Goal: Task Accomplishment & Management: Manage account settings

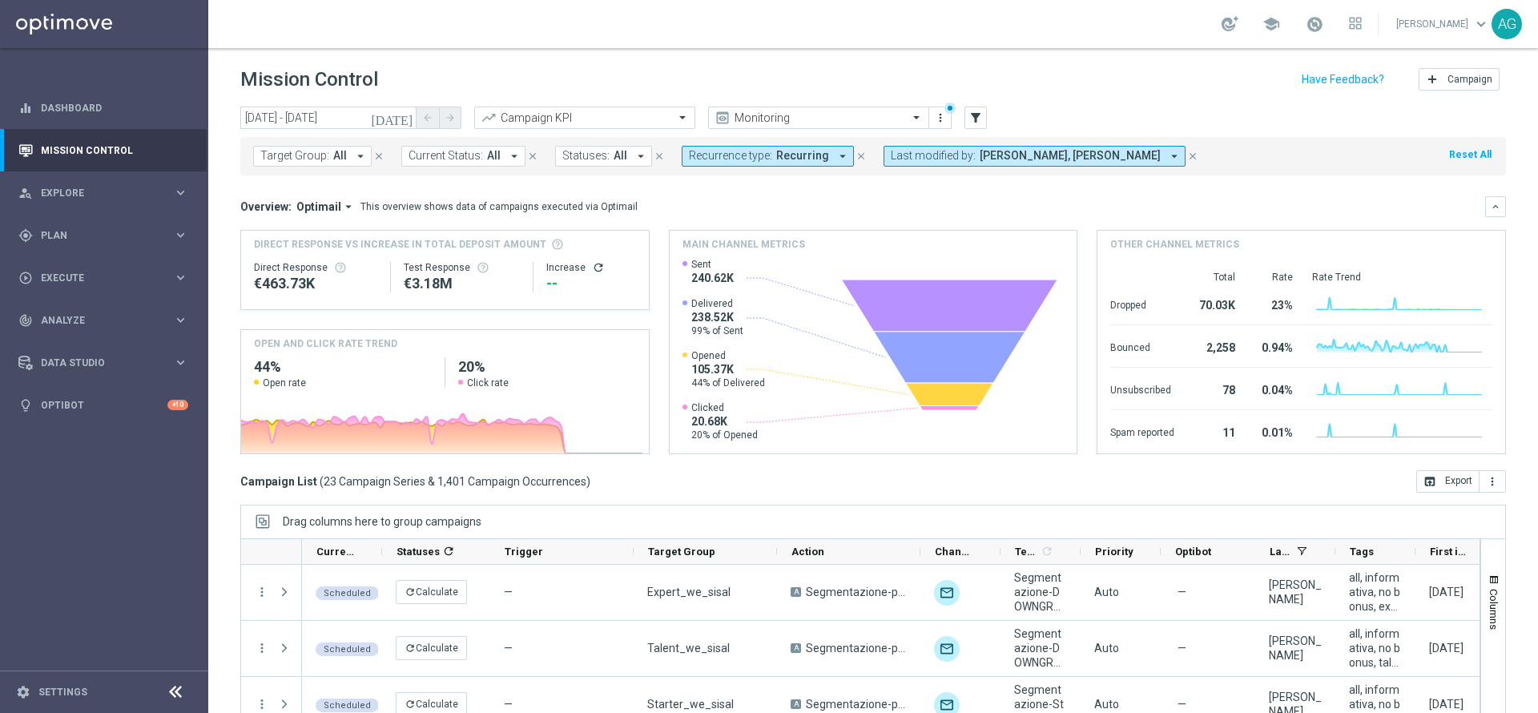
click at [324, 163] on button "Target Group: All arrow_drop_down" at bounding box center [312, 156] width 119 height 21
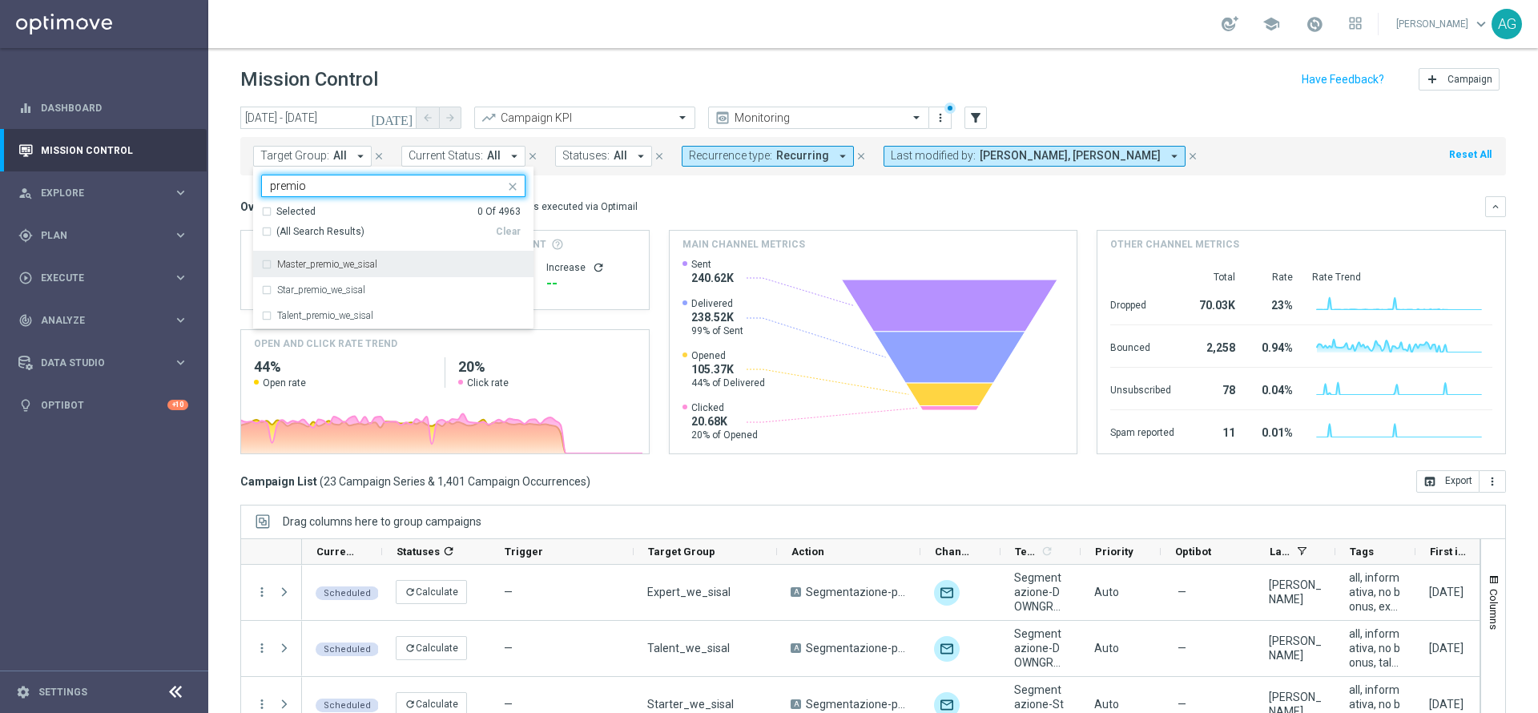
click at [268, 256] on div "Master_premio_we_sisal" at bounding box center [393, 265] width 264 height 26
type input "premio"
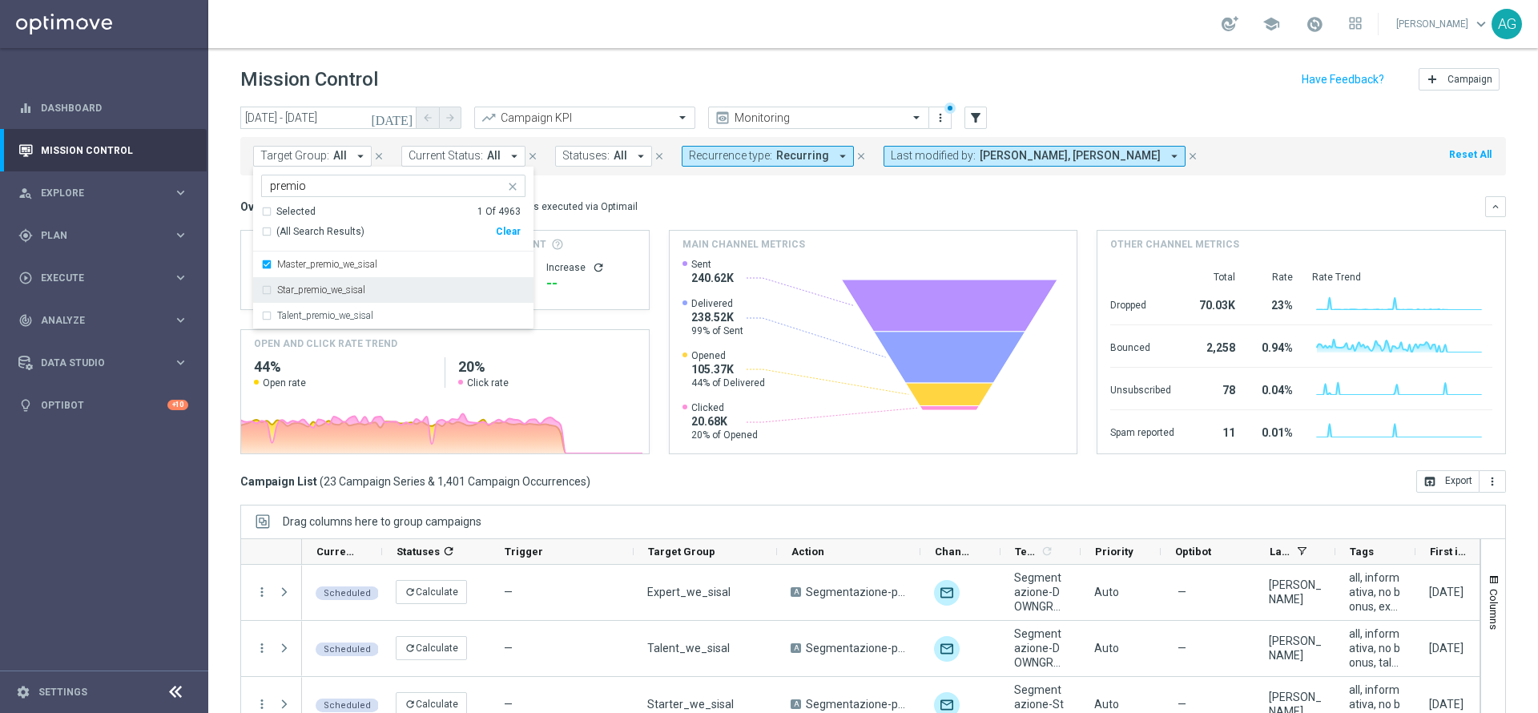
click at [268, 283] on div "Star_premio_we_sisal" at bounding box center [393, 290] width 264 height 26
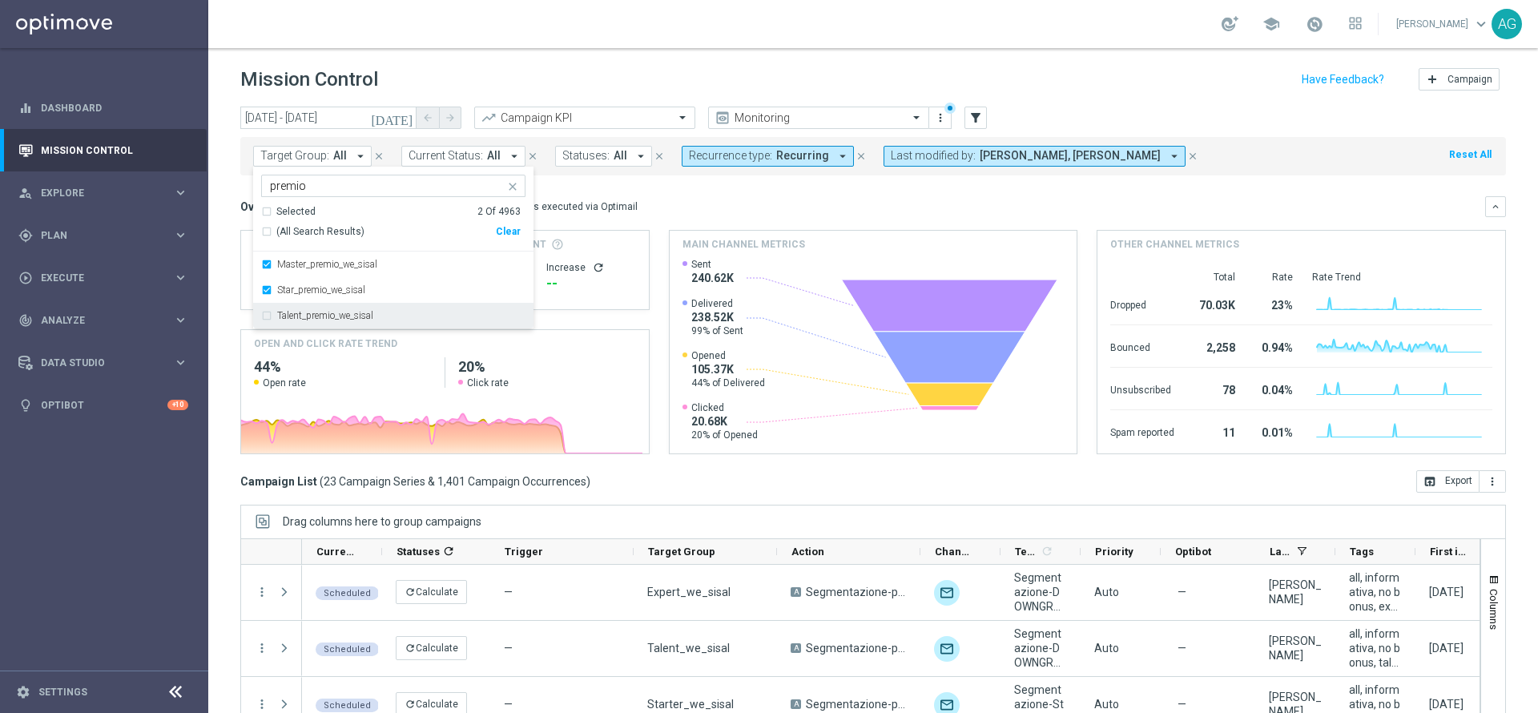
click at [270, 314] on div "Talent_premio_we_sisal" at bounding box center [393, 316] width 264 height 26
click at [856, 169] on div "Target Group: All arrow_drop_down Selected 3 of 4963 premio Selected 3 Of 4963 …" at bounding box center [873, 156] width 1266 height 38
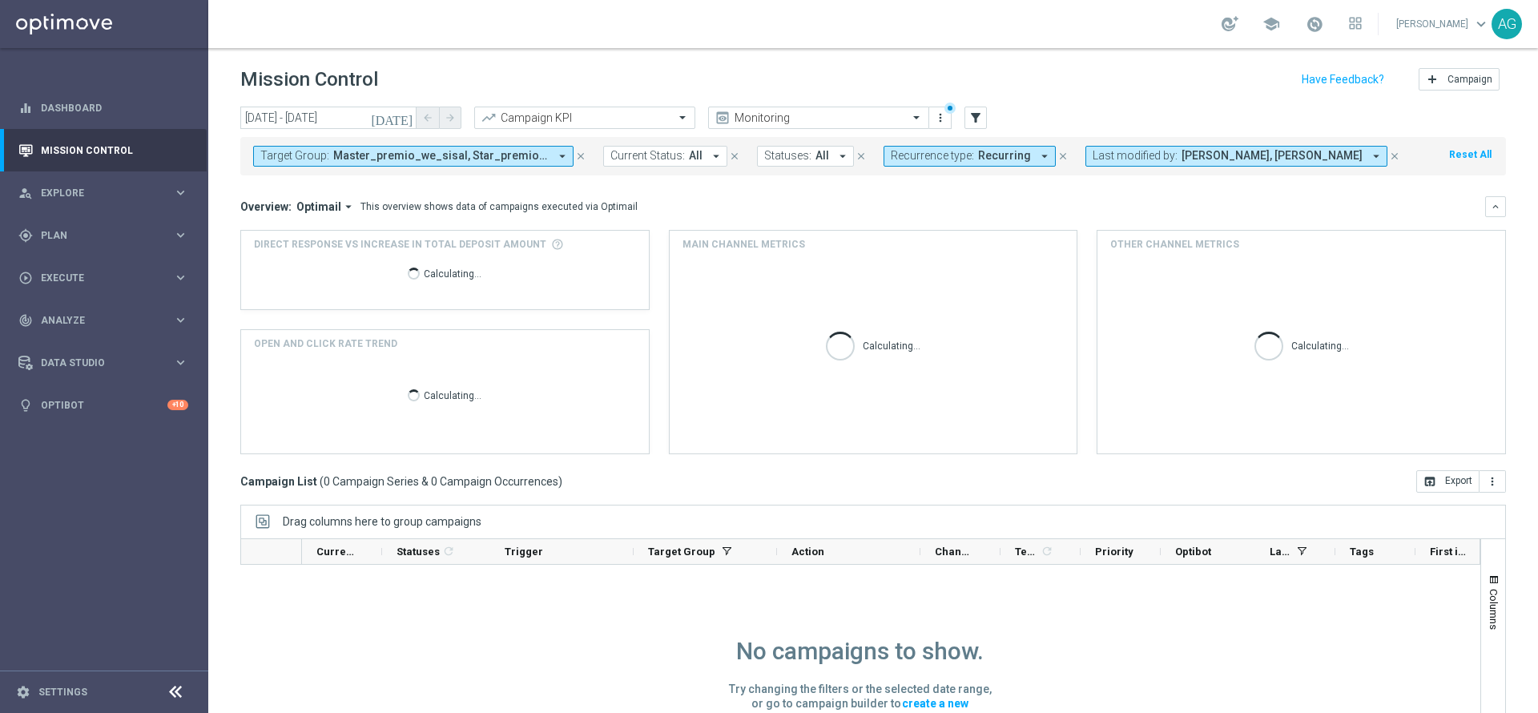
click at [989, 142] on div "Target Group: Master_premio_we_sisal, Star_premio_we_sisal, Talent_premio_we_si…" at bounding box center [873, 156] width 1266 height 38
click at [989, 150] on span "Recurring" at bounding box center [1004, 156] width 53 height 14
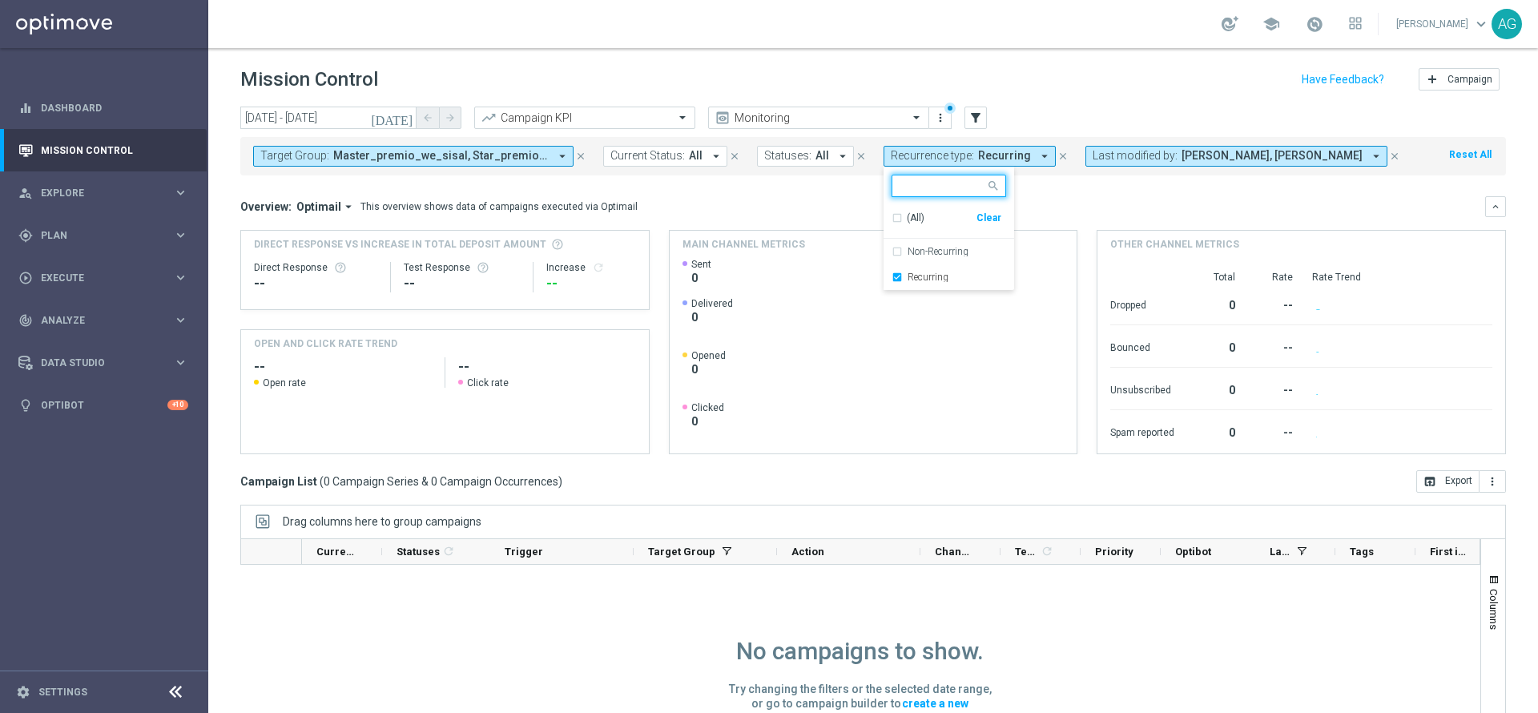
click at [0, 0] on div "Clear" at bounding box center [0, 0] width 0 height 0
click at [1033, 208] on div "Overview: Optimail arrow_drop_down This overview shows data of campaigns execut…" at bounding box center [862, 206] width 1245 height 14
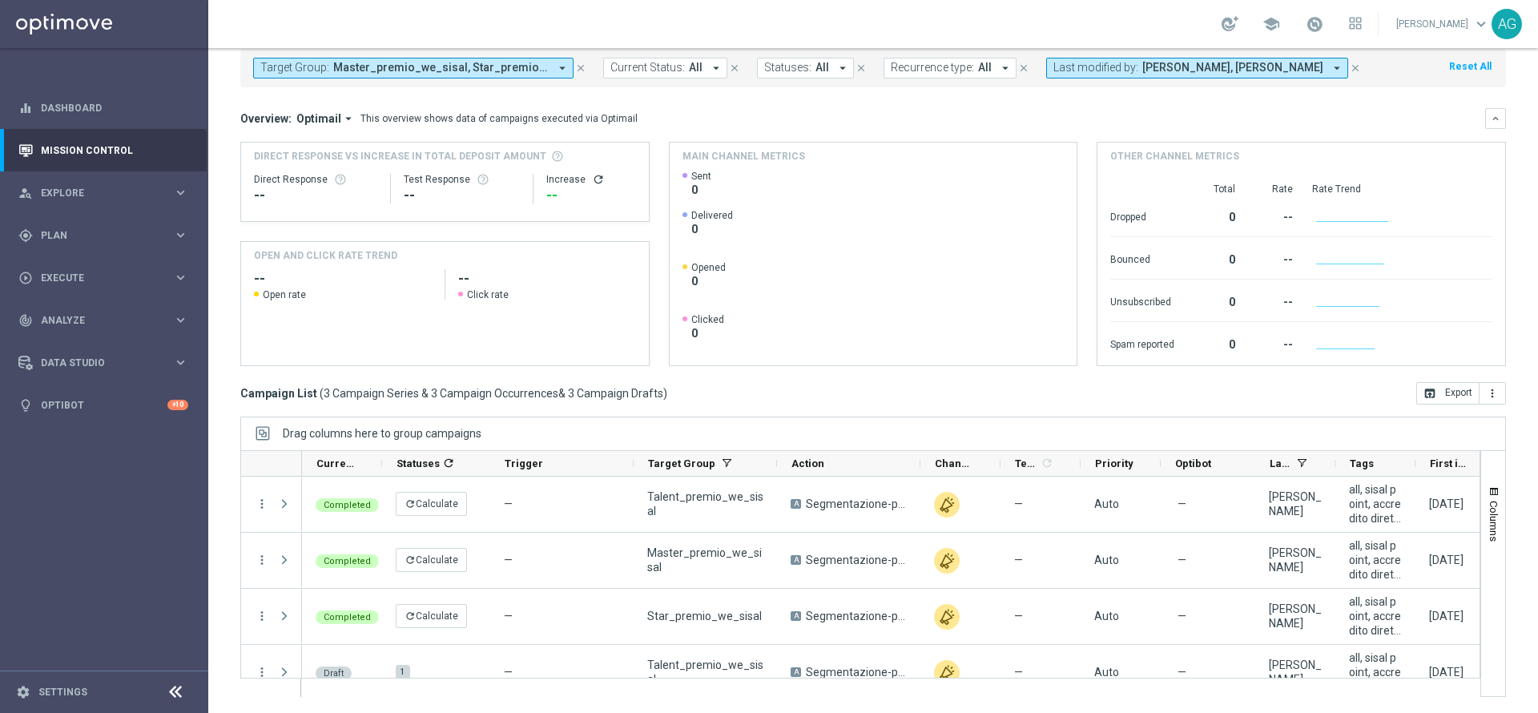
scroll to position [135, 0]
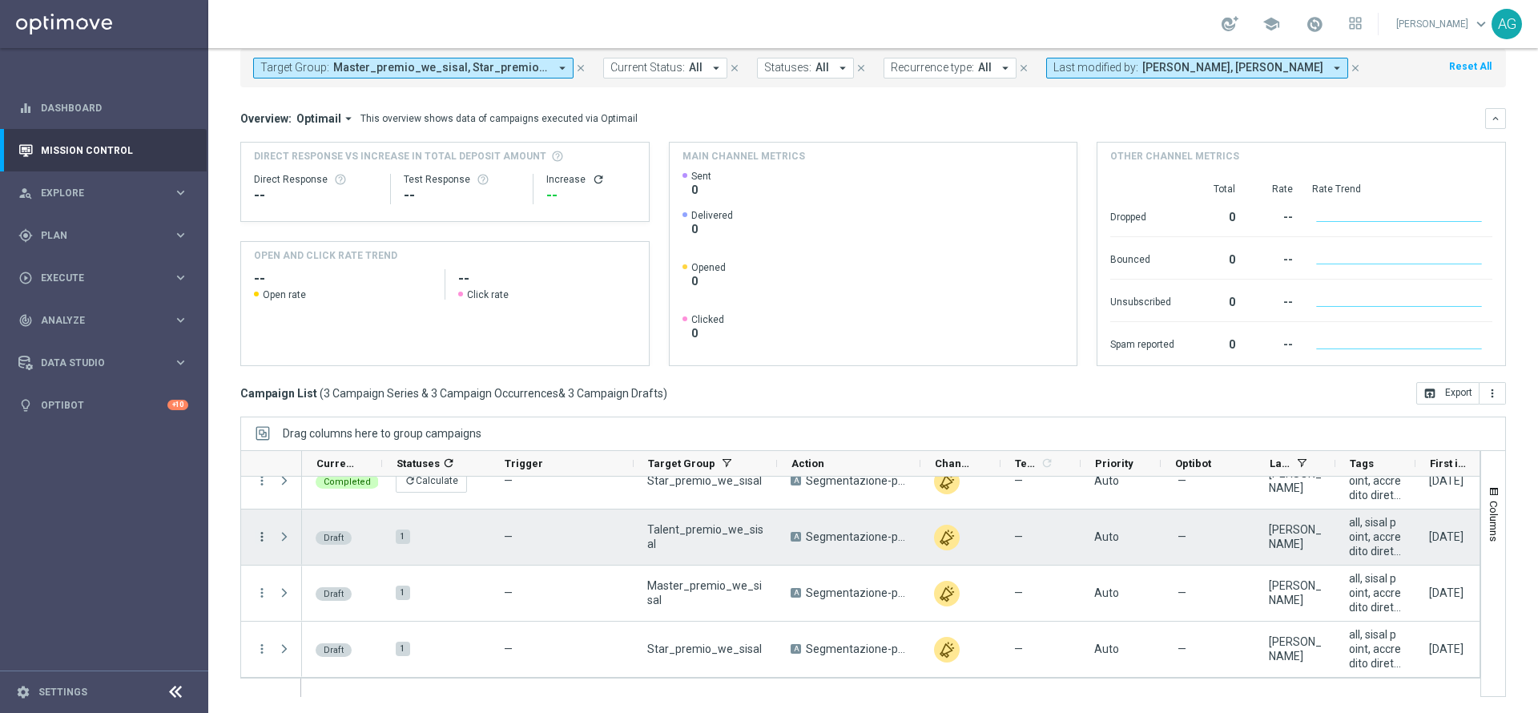
click at [262, 539] on icon "more_vert" at bounding box center [262, 537] width 14 height 14
click at [467, 574] on span "Duplicate & Edit" at bounding box center [497, 575] width 71 height 11
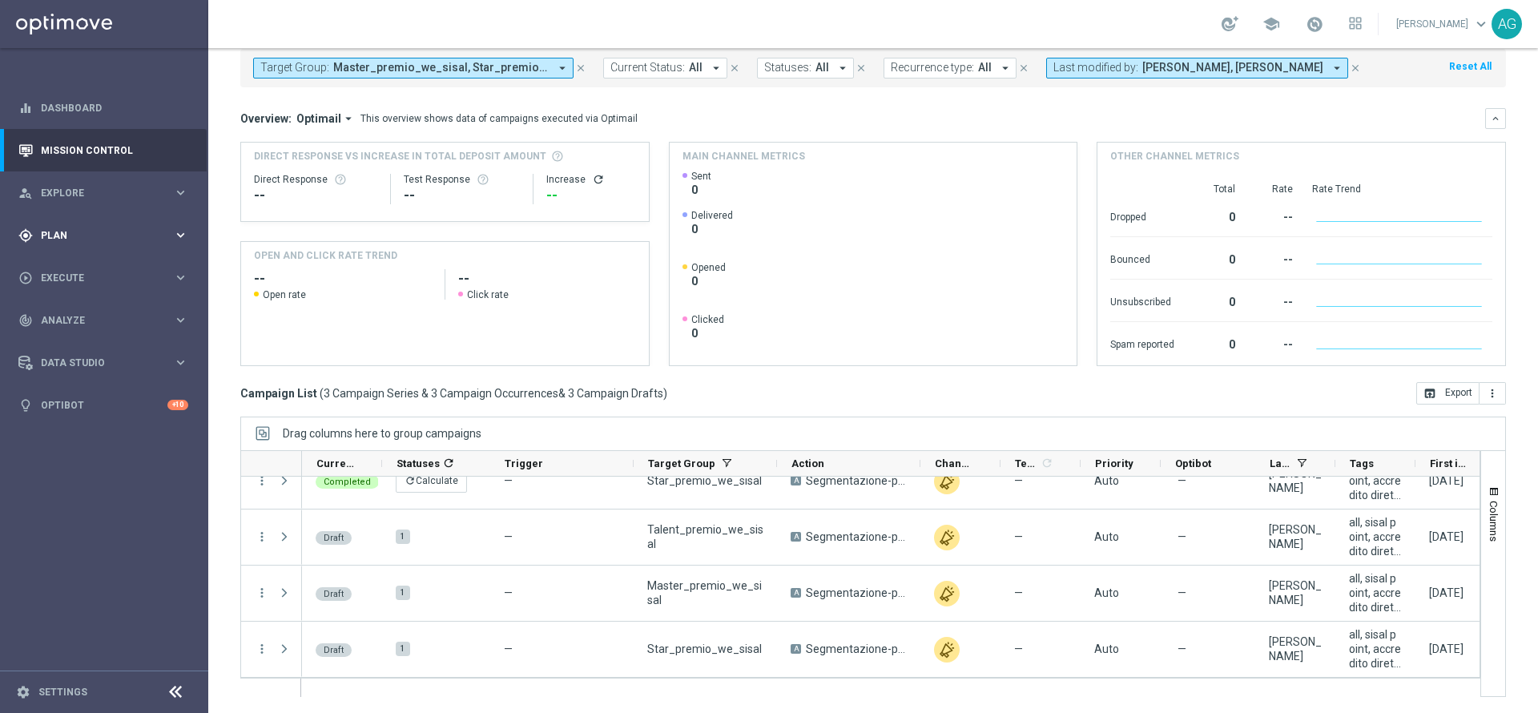
click at [153, 228] on div "gps_fixed Plan" at bounding box center [95, 235] width 155 height 14
click at [88, 316] on span "Templates" at bounding box center [99, 317] width 115 height 10
click at [85, 347] on div "Optimail" at bounding box center [128, 340] width 157 height 24
click at [91, 335] on link "Optimail" at bounding box center [108, 340] width 117 height 13
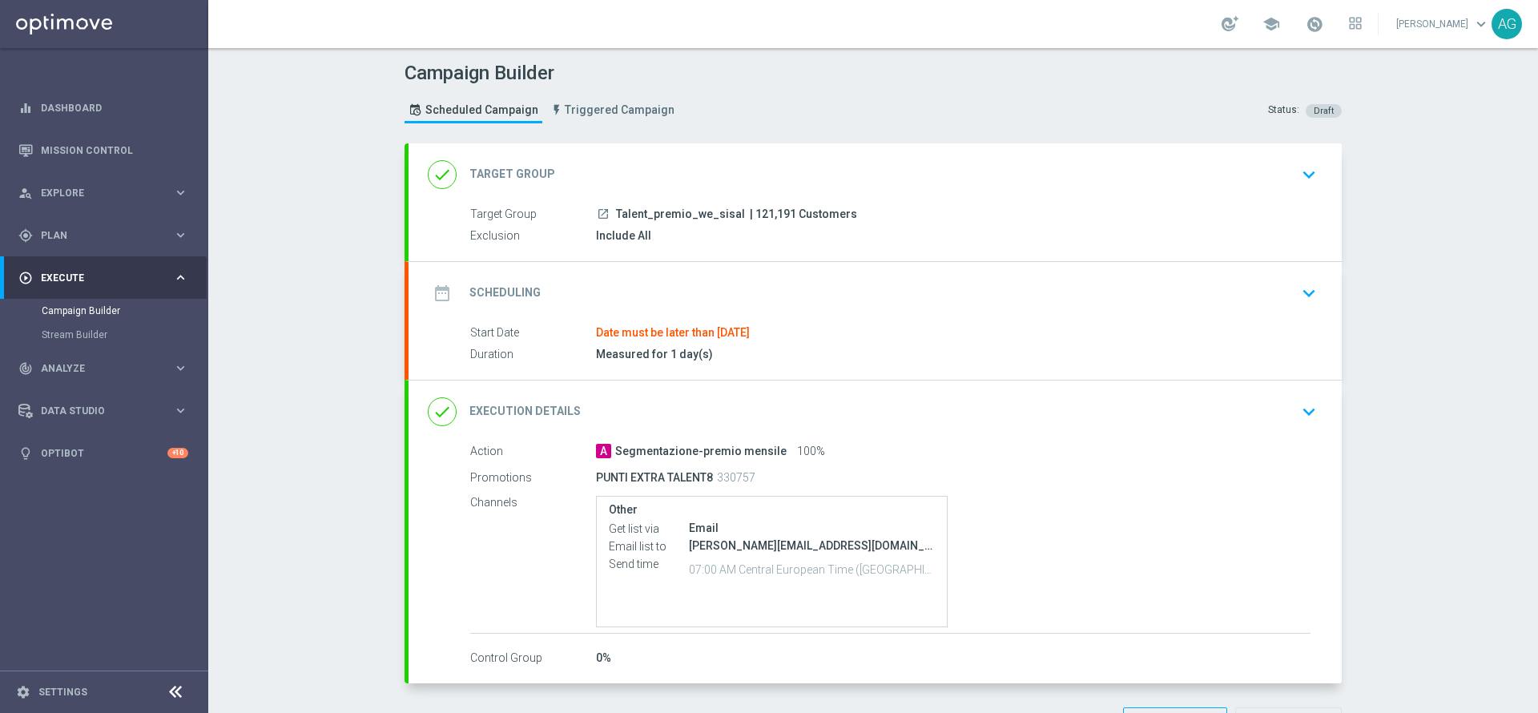
scroll to position [75, 0]
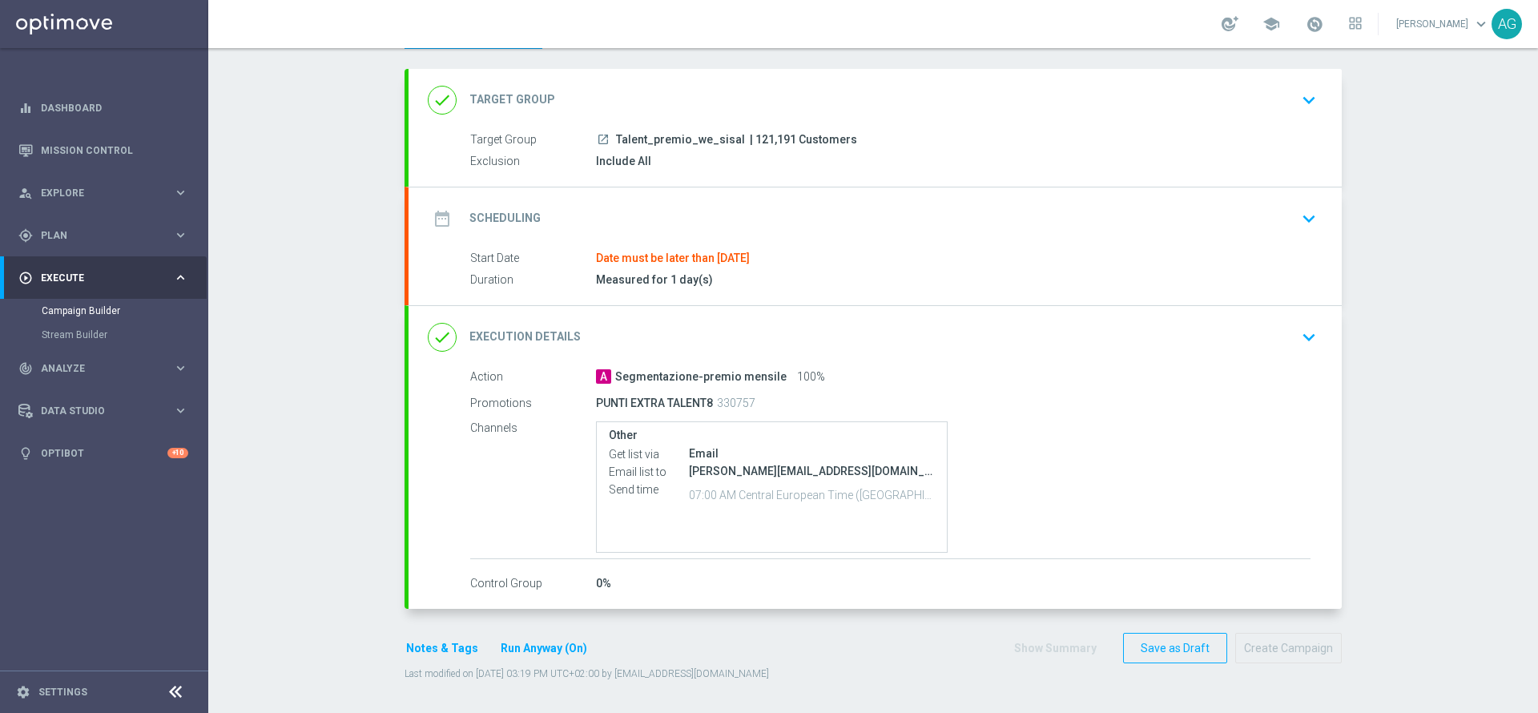
click at [1309, 99] on icon "keyboard_arrow_down" at bounding box center [1309, 100] width 24 height 24
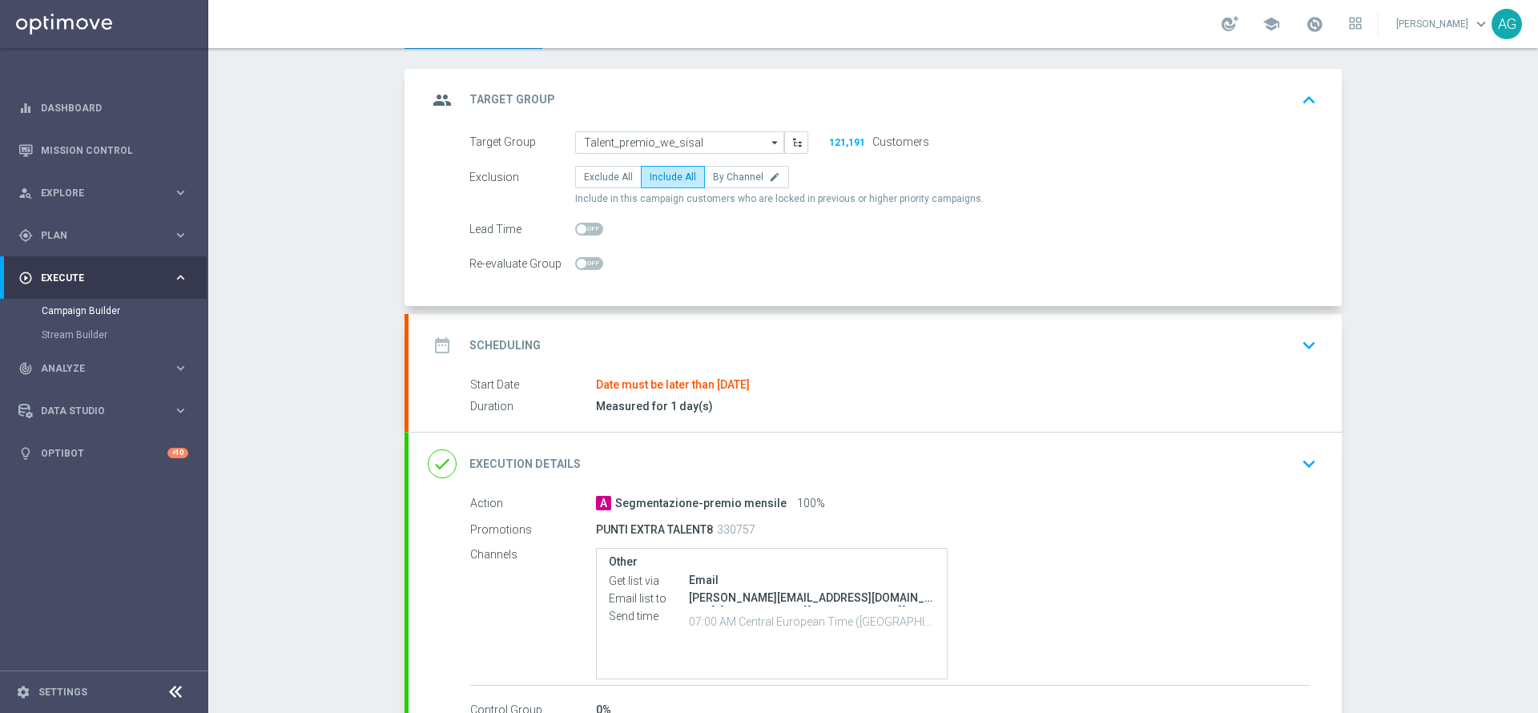
scroll to position [0, 0]
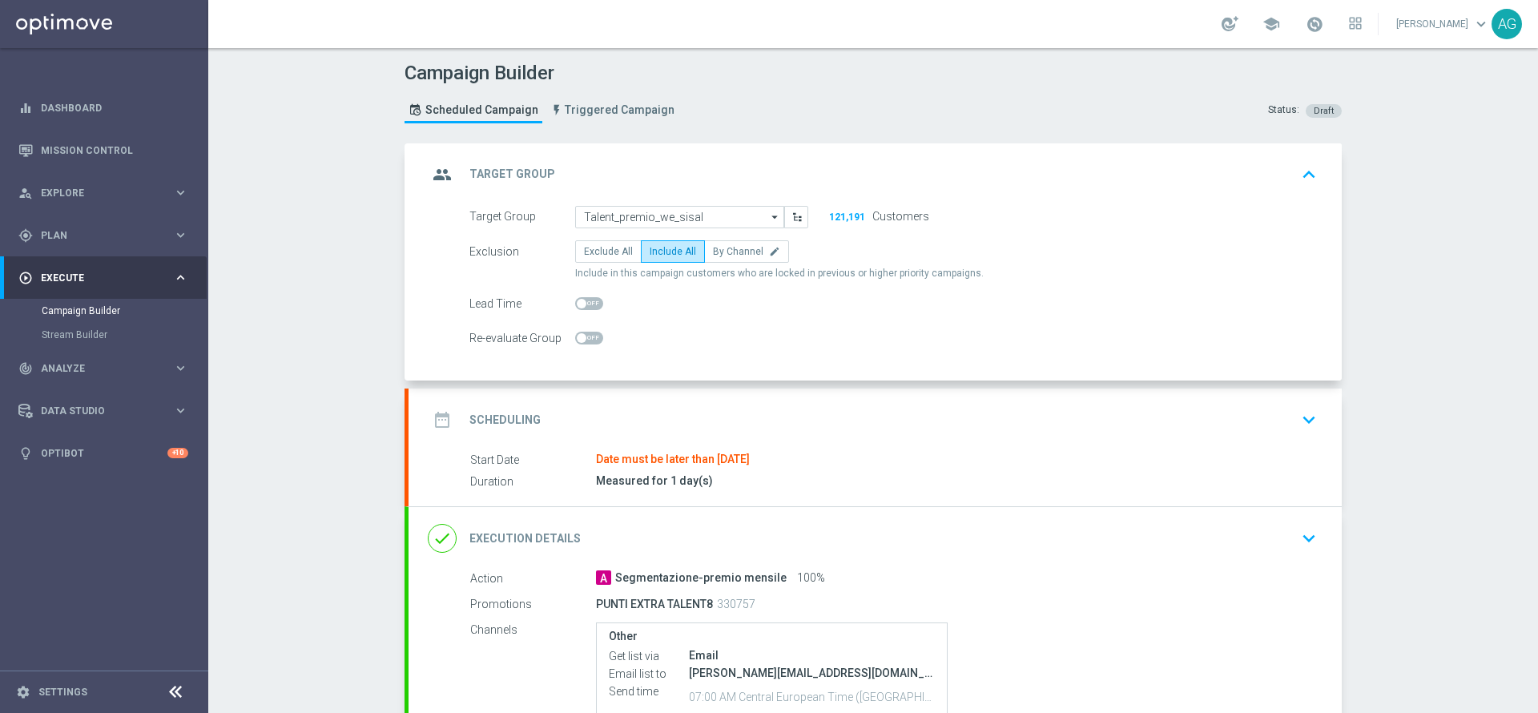
click at [1308, 32] on div "school" at bounding box center [1292, 23] width 140 height 27
click at [1306, 32] on span at bounding box center [1315, 24] width 18 height 18
click at [1369, 98] on header "Campaign Builder Scheduled Campaign Triggered Campaign Status: Draft" at bounding box center [873, 95] width 1330 height 95
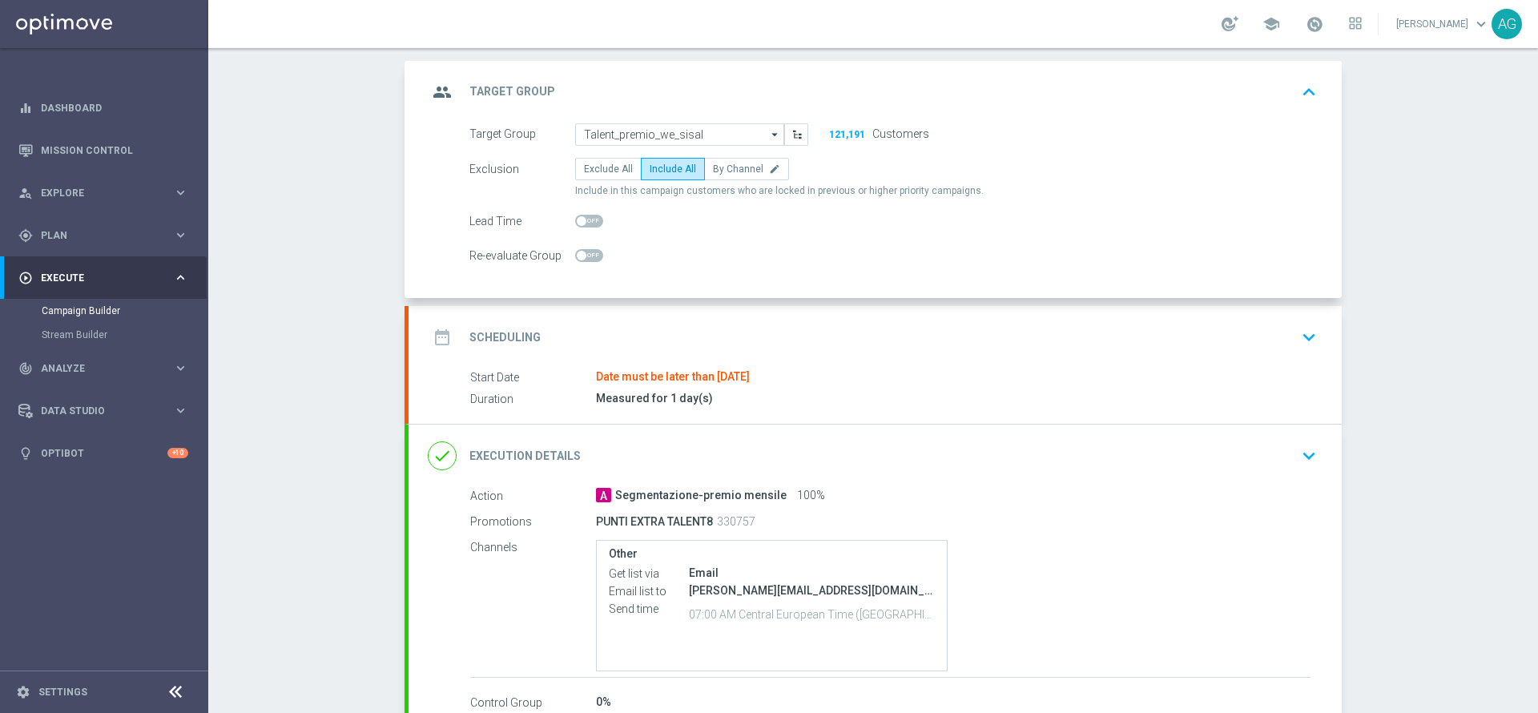
scroll to position [120, 0]
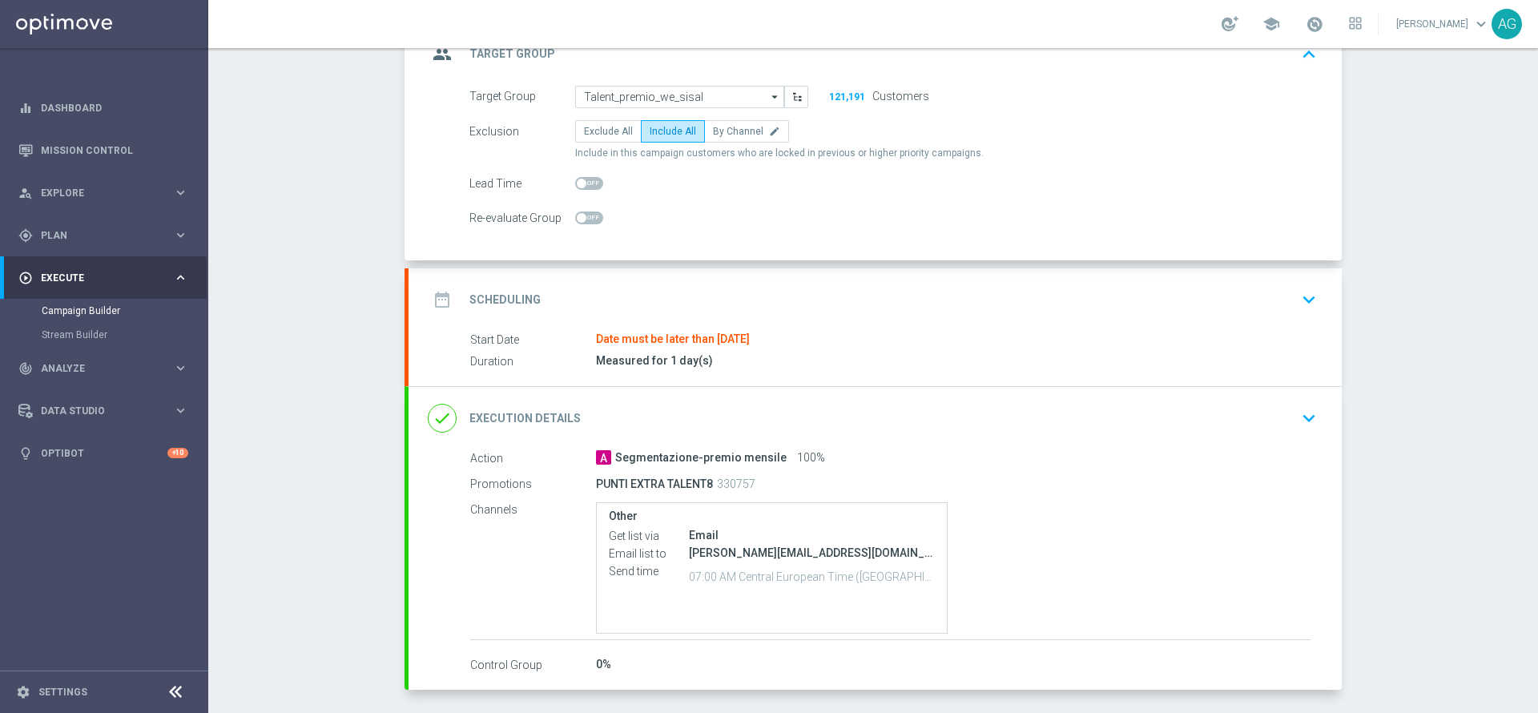
click at [839, 312] on div "date_range Scheduling keyboard_arrow_down" at bounding box center [875, 299] width 895 height 30
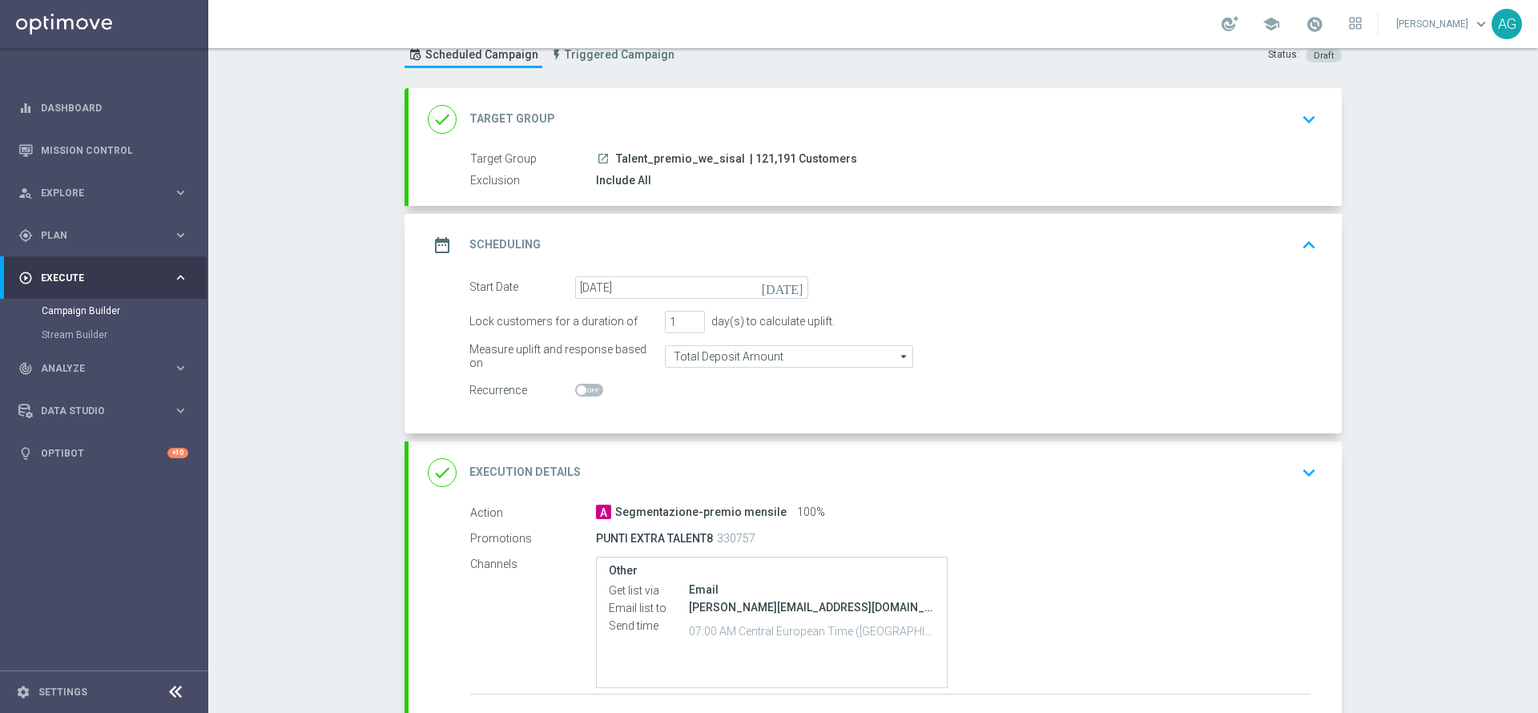
scroll to position [0, 0]
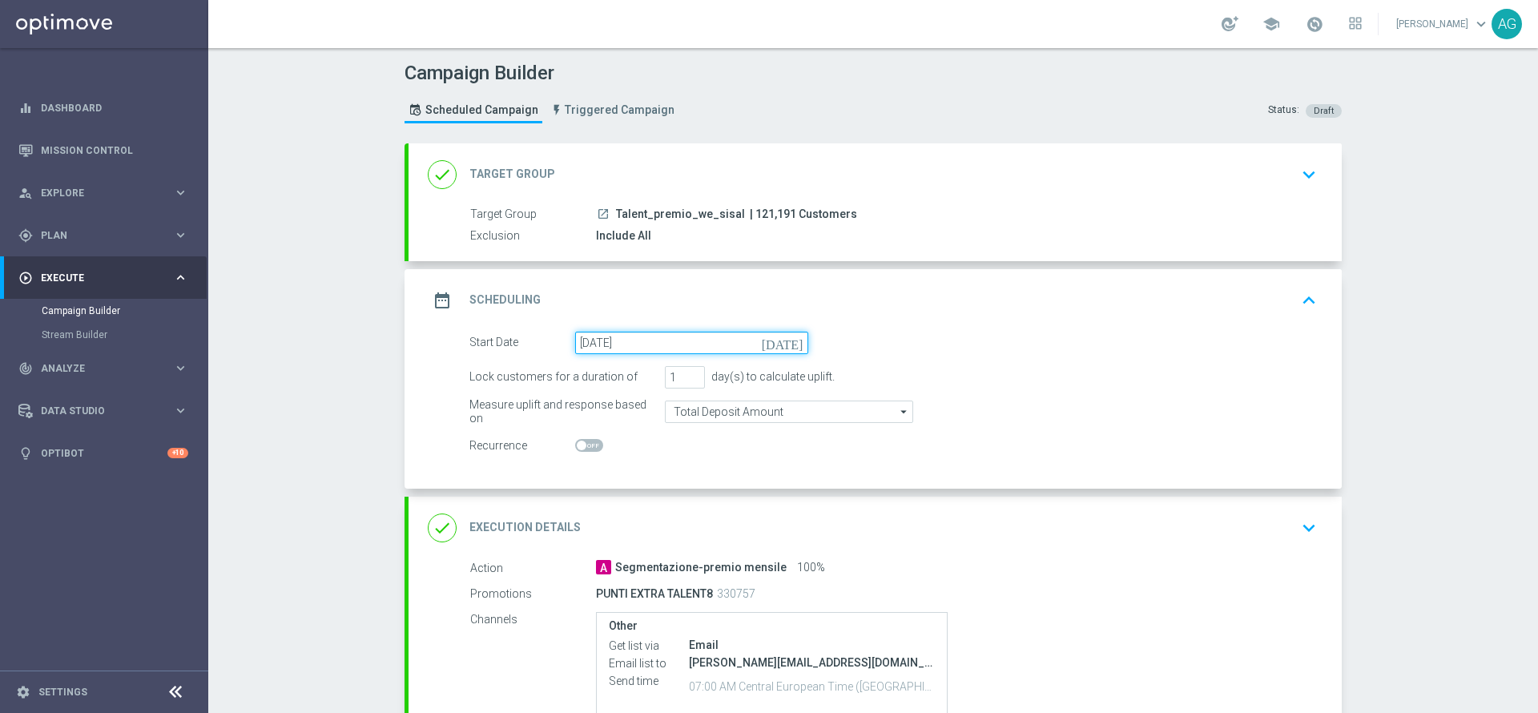
click at [659, 348] on input "06 Aug 2025" at bounding box center [691, 343] width 233 height 22
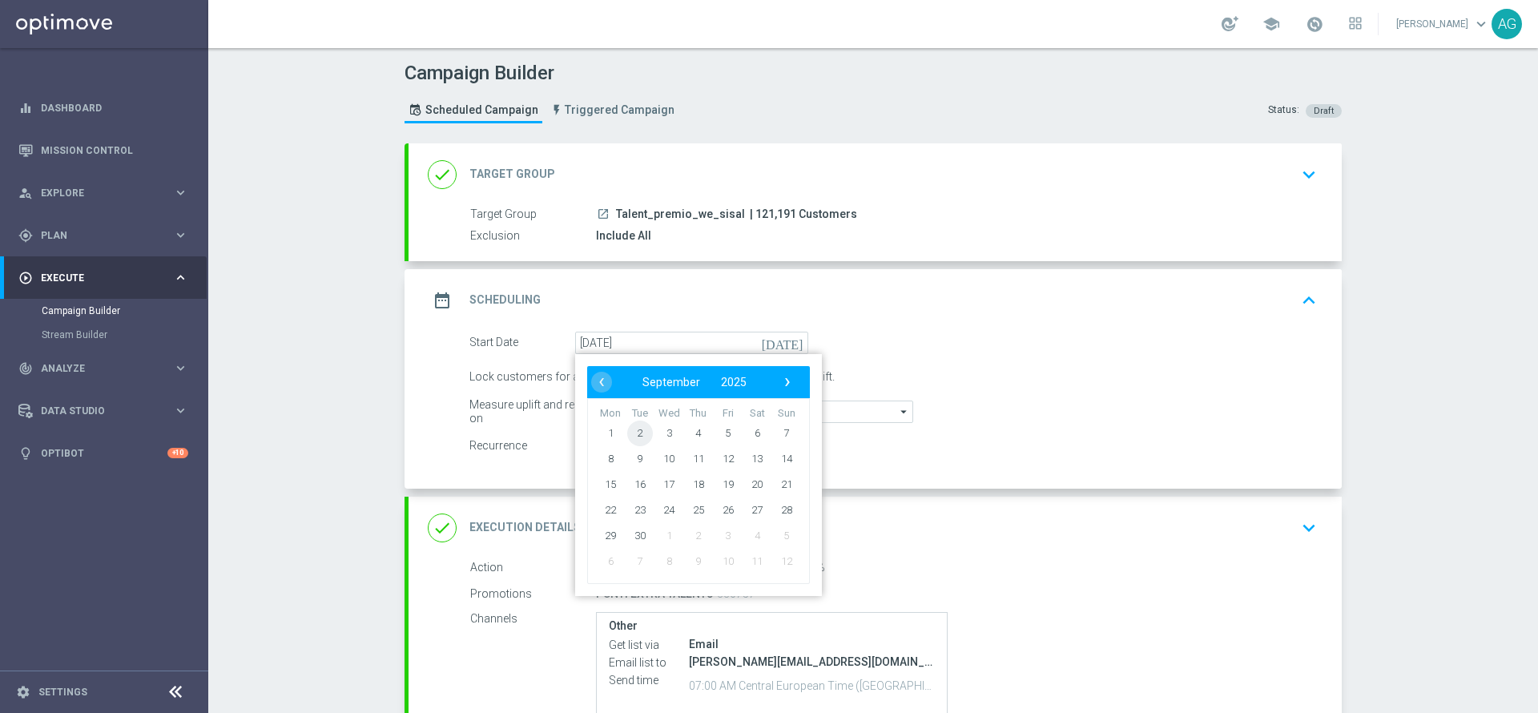
click at [637, 427] on span "2" at bounding box center [640, 433] width 26 height 26
type input "02 Sep 2025"
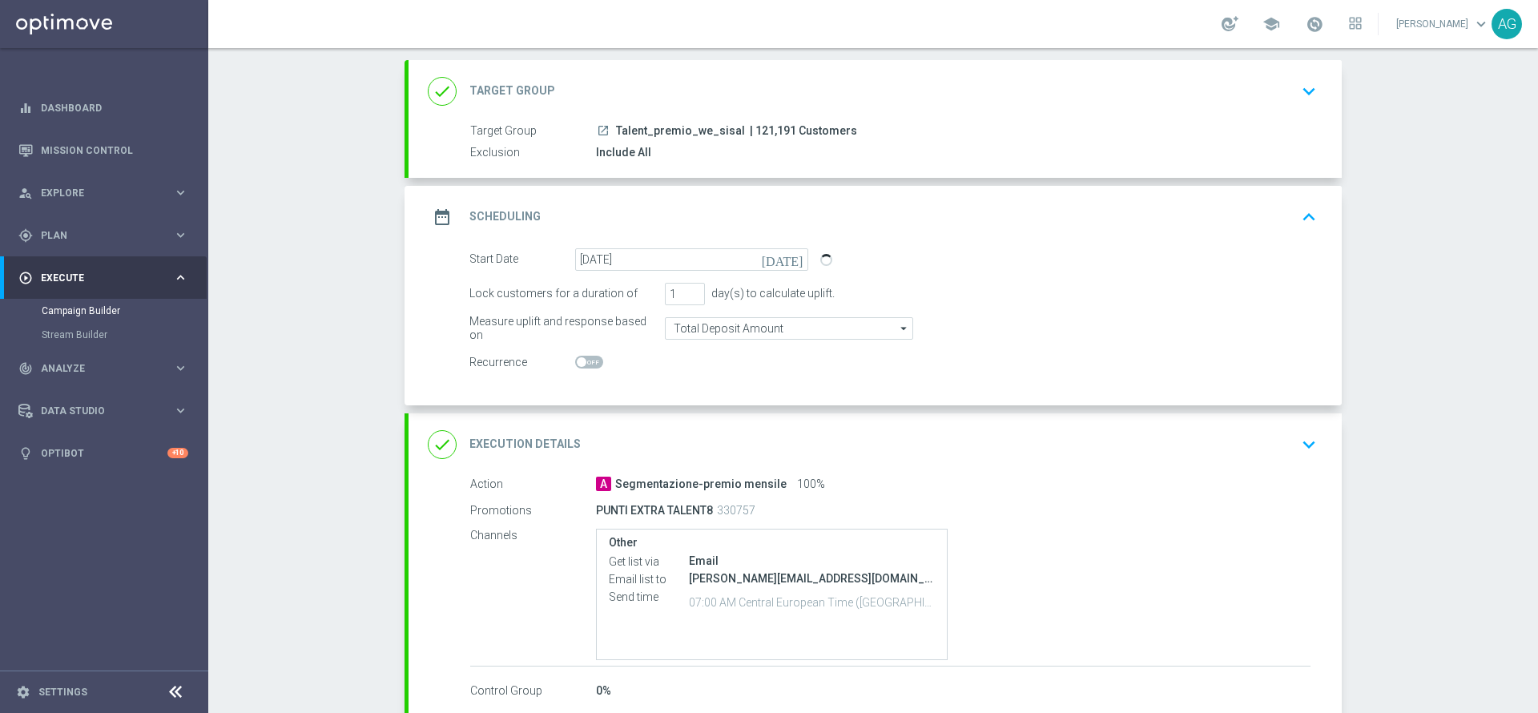
scroll to position [120, 0]
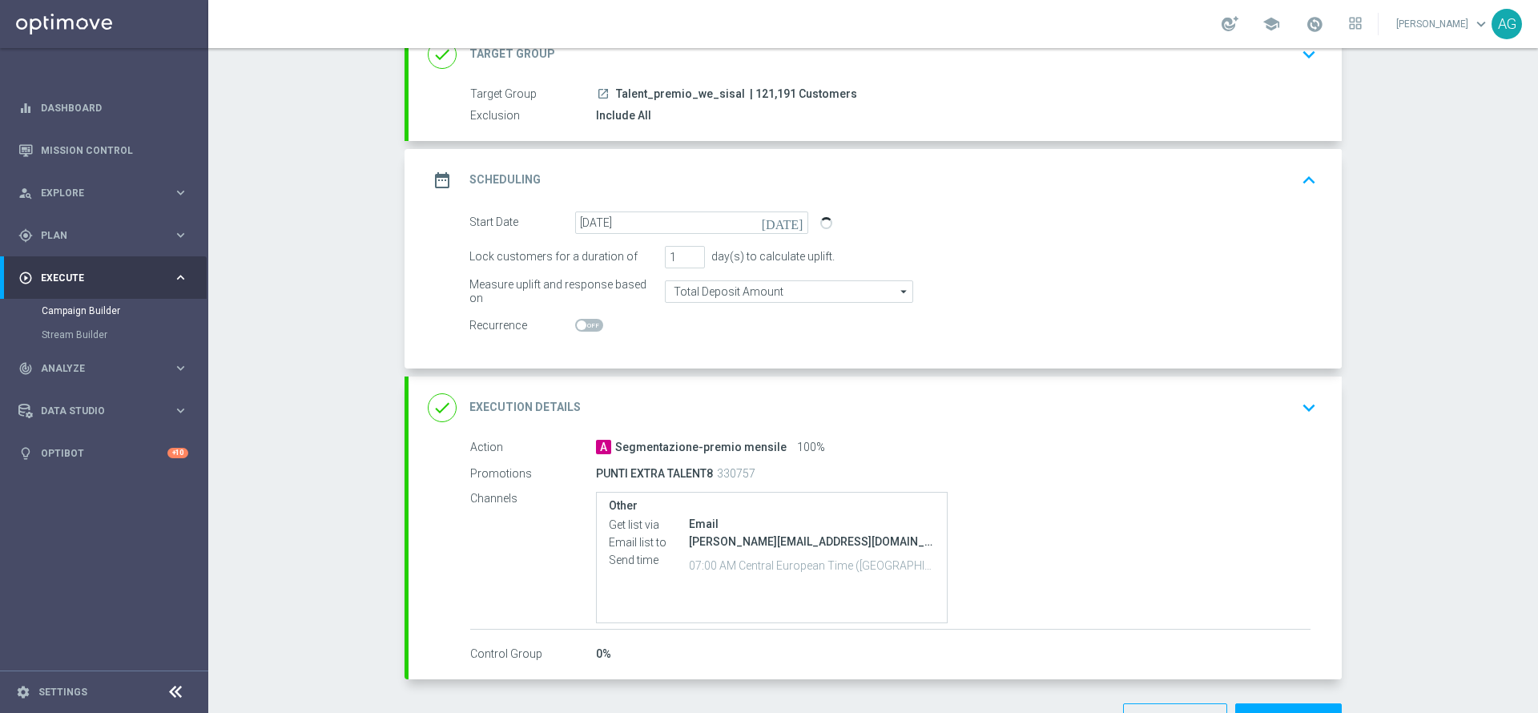
click at [780, 348] on div "Start Date 02 Sep 2025 today Lock customers for a duration of 1 day(s) to calcu…" at bounding box center [875, 289] width 933 height 157
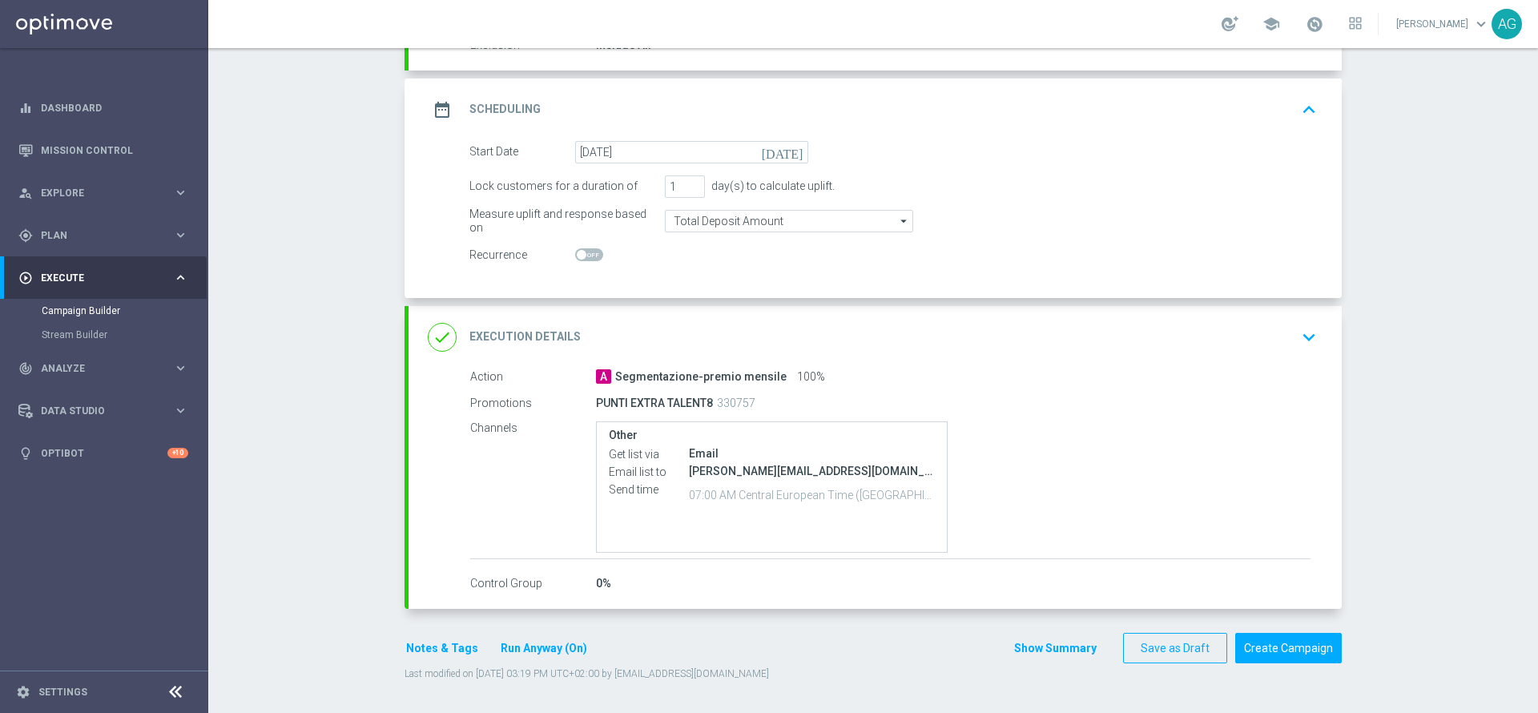
scroll to position [70, 0]
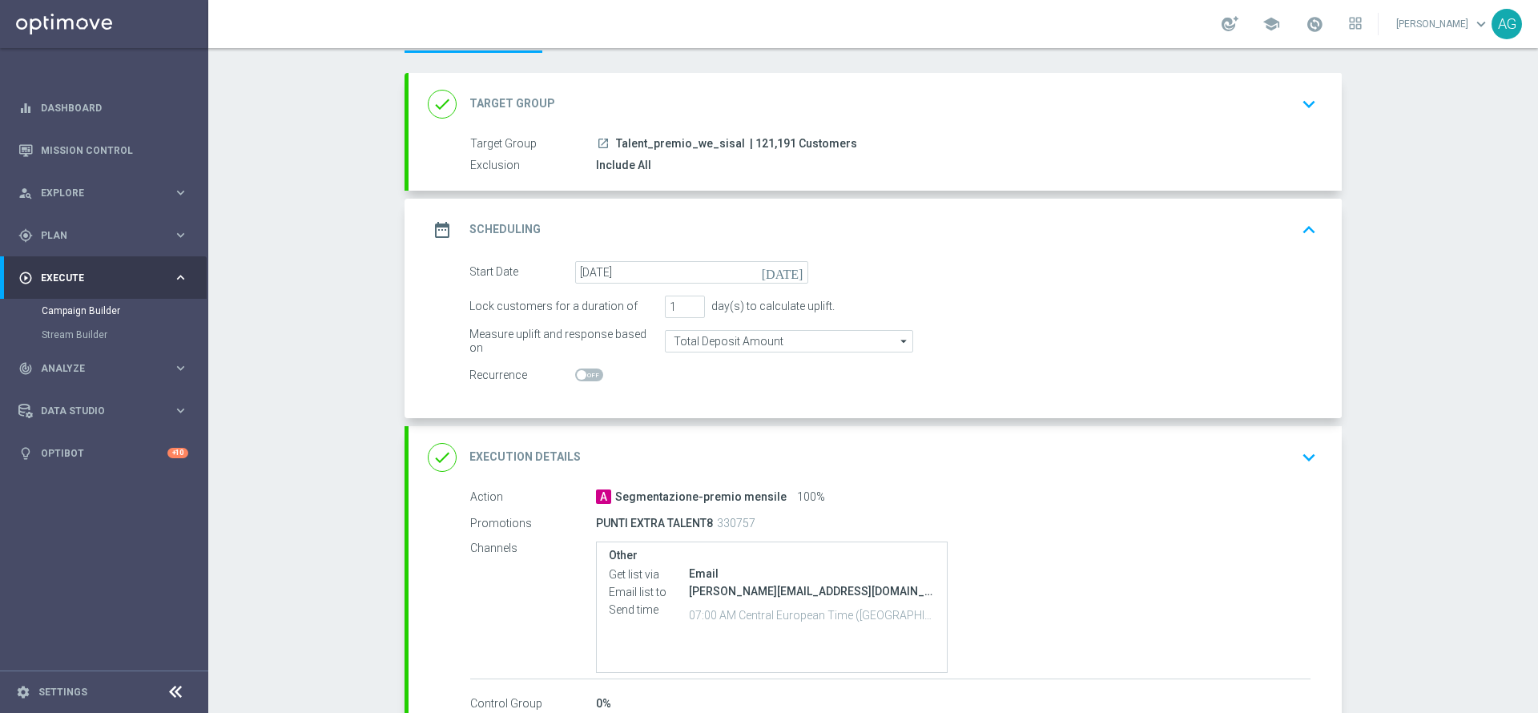
click at [588, 370] on span at bounding box center [589, 375] width 28 height 13
click at [588, 370] on input "checkbox" at bounding box center [589, 375] width 28 height 13
checkbox input "true"
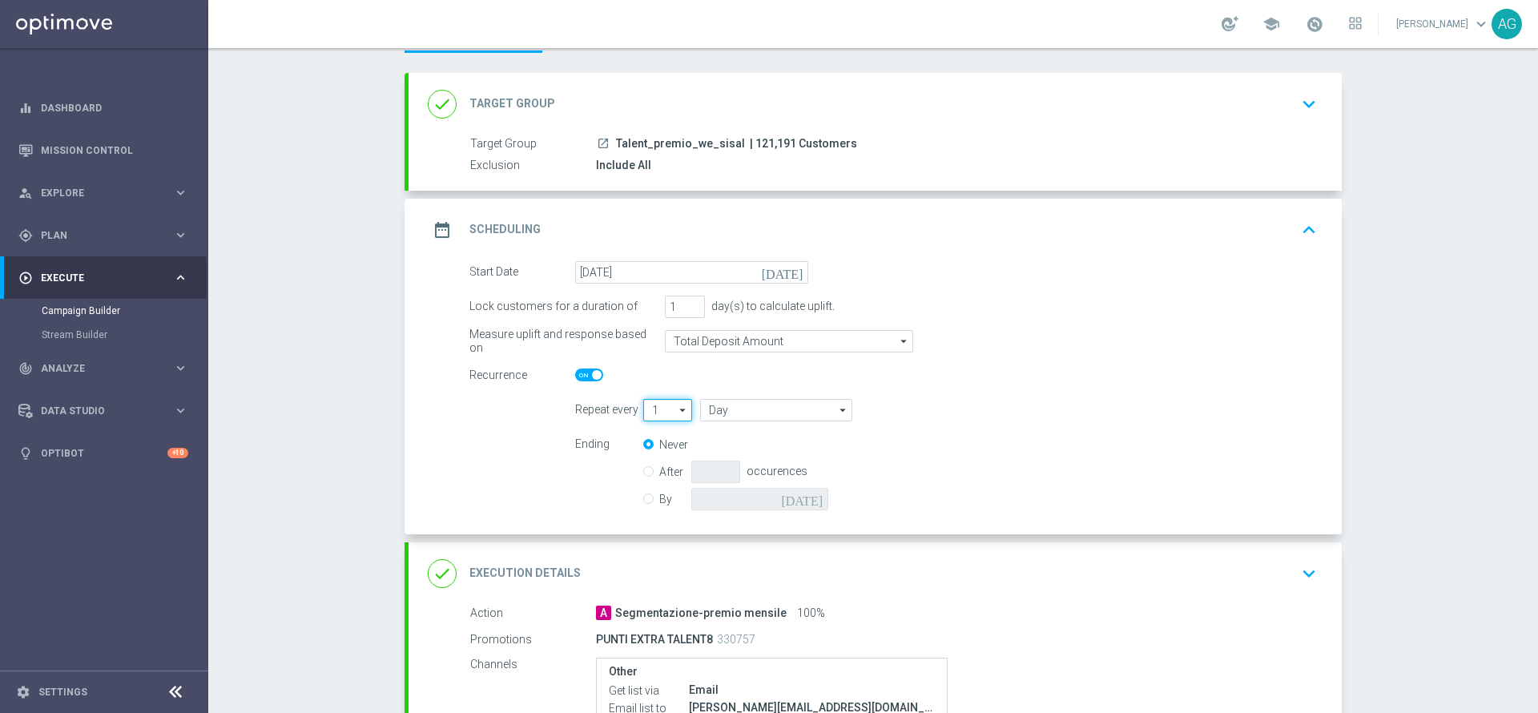
click at [651, 404] on input "1" at bounding box center [667, 410] width 49 height 22
click at [651, 427] on div "1" at bounding box center [660, 433] width 35 height 22
type input "1"
click at [706, 419] on input "Day" at bounding box center [776, 410] width 152 height 22
click at [714, 475] on div "Month" at bounding box center [722, 481] width 28 height 14
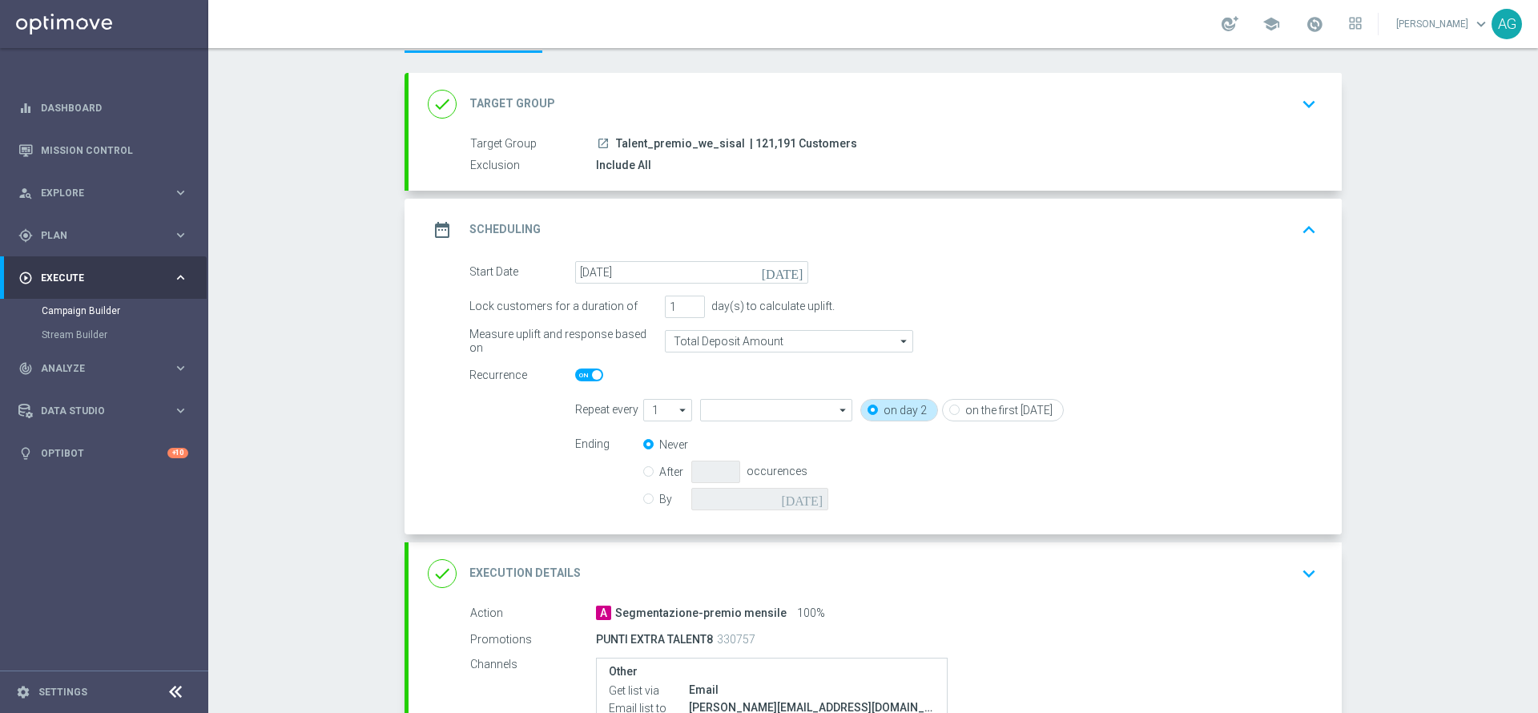
type input "Month"
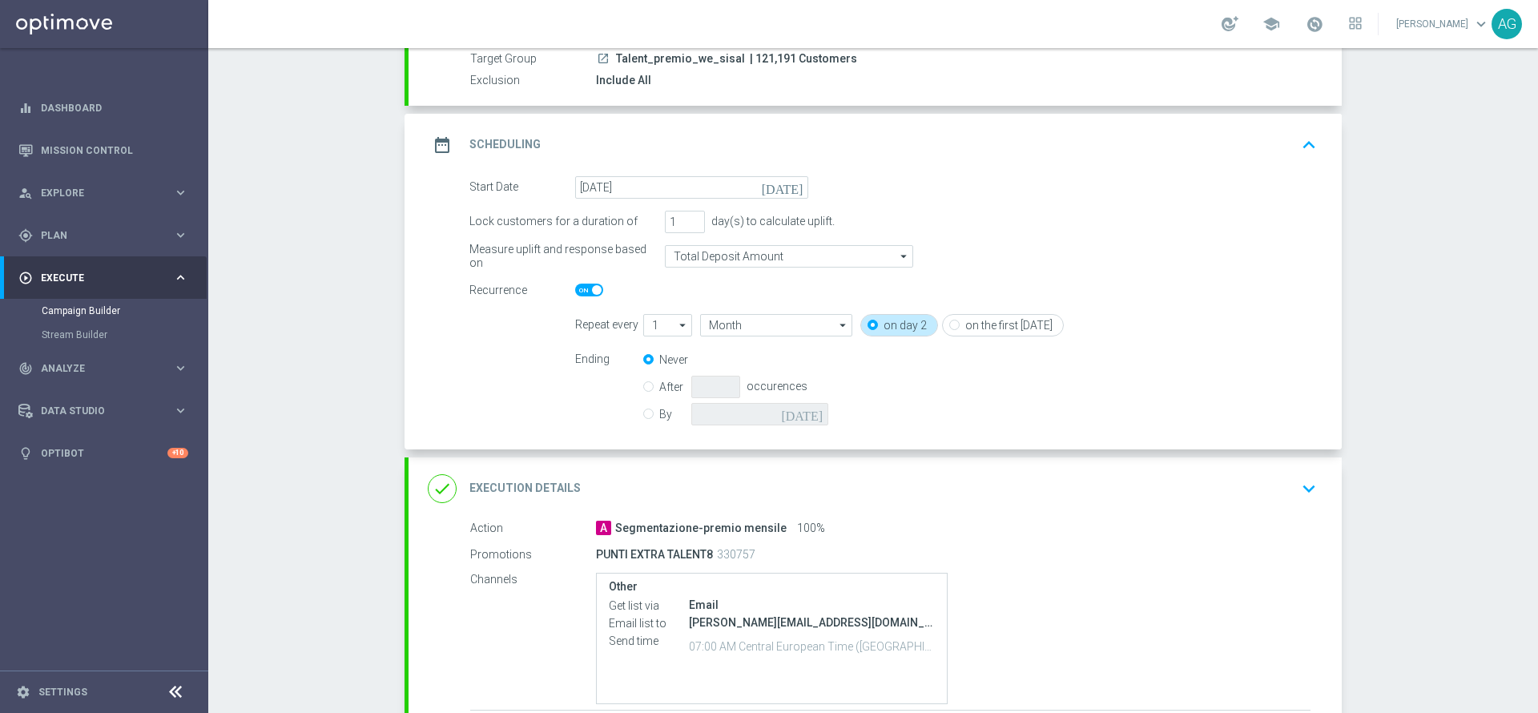
scroll to position [191, 0]
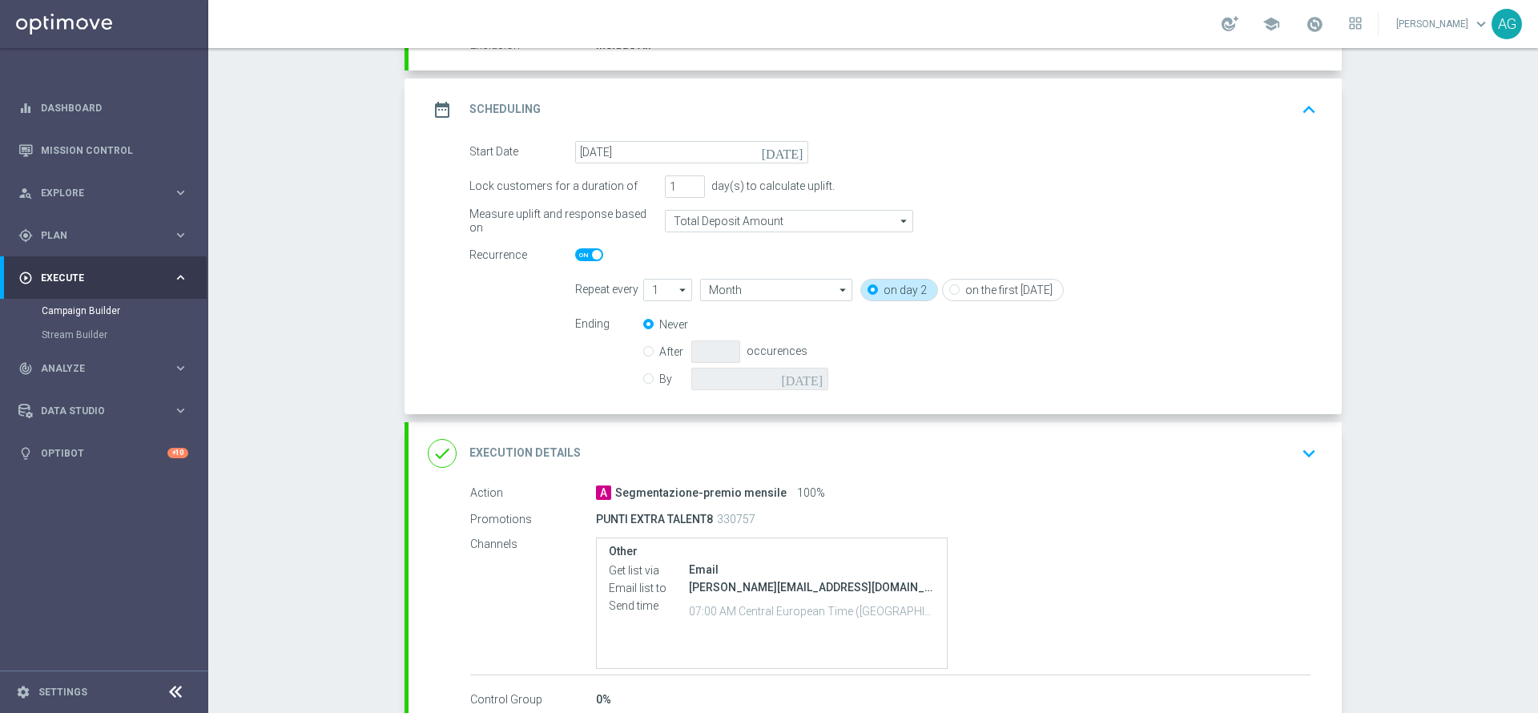
click at [922, 307] on form "Repeat every 1 1 arrow_drop_down Show Selected 0 of NaN 1" at bounding box center [946, 337] width 742 height 116
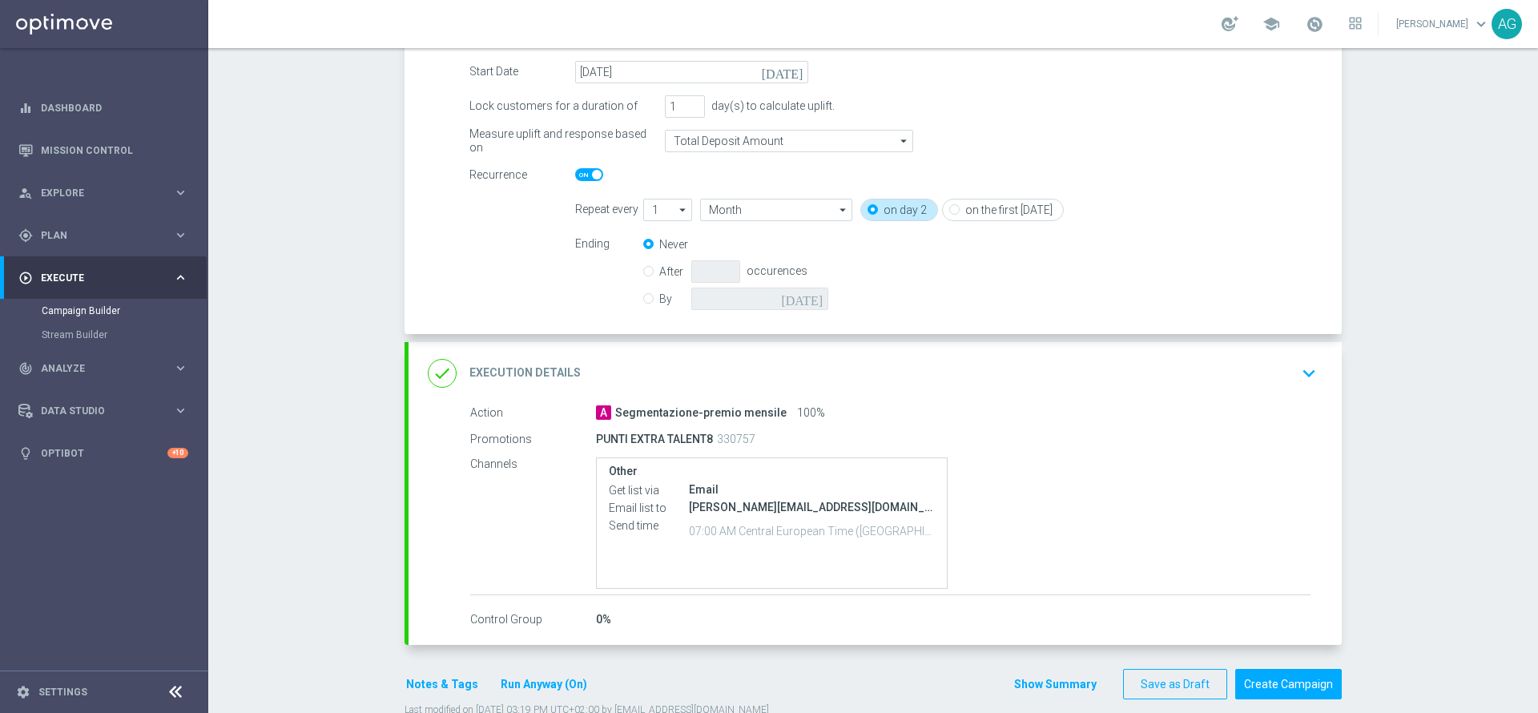
scroll to position [307, 0]
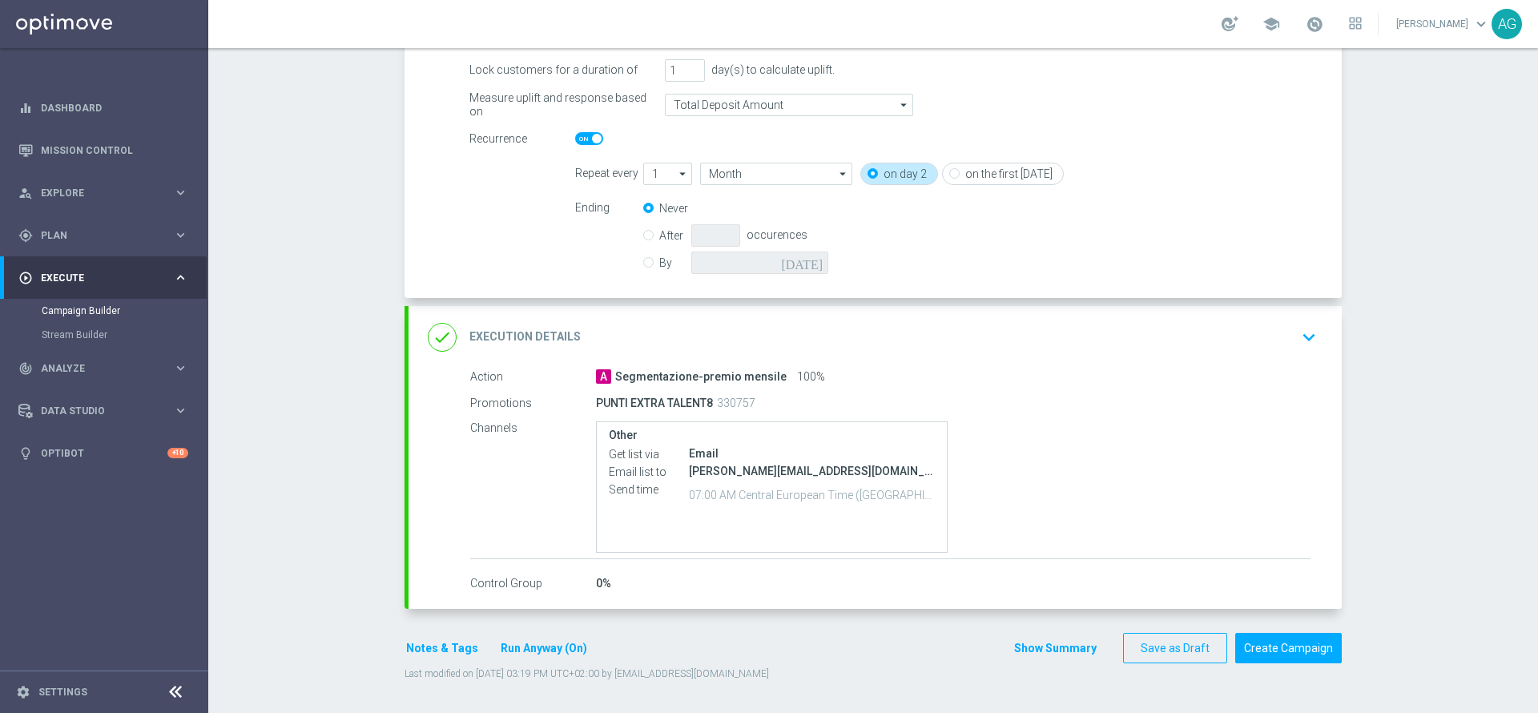
click at [643, 263] on input "By" at bounding box center [648, 260] width 10 height 10
radio input "true"
radio input "false"
click at [806, 263] on icon "[DATE]" at bounding box center [804, 261] width 47 height 18
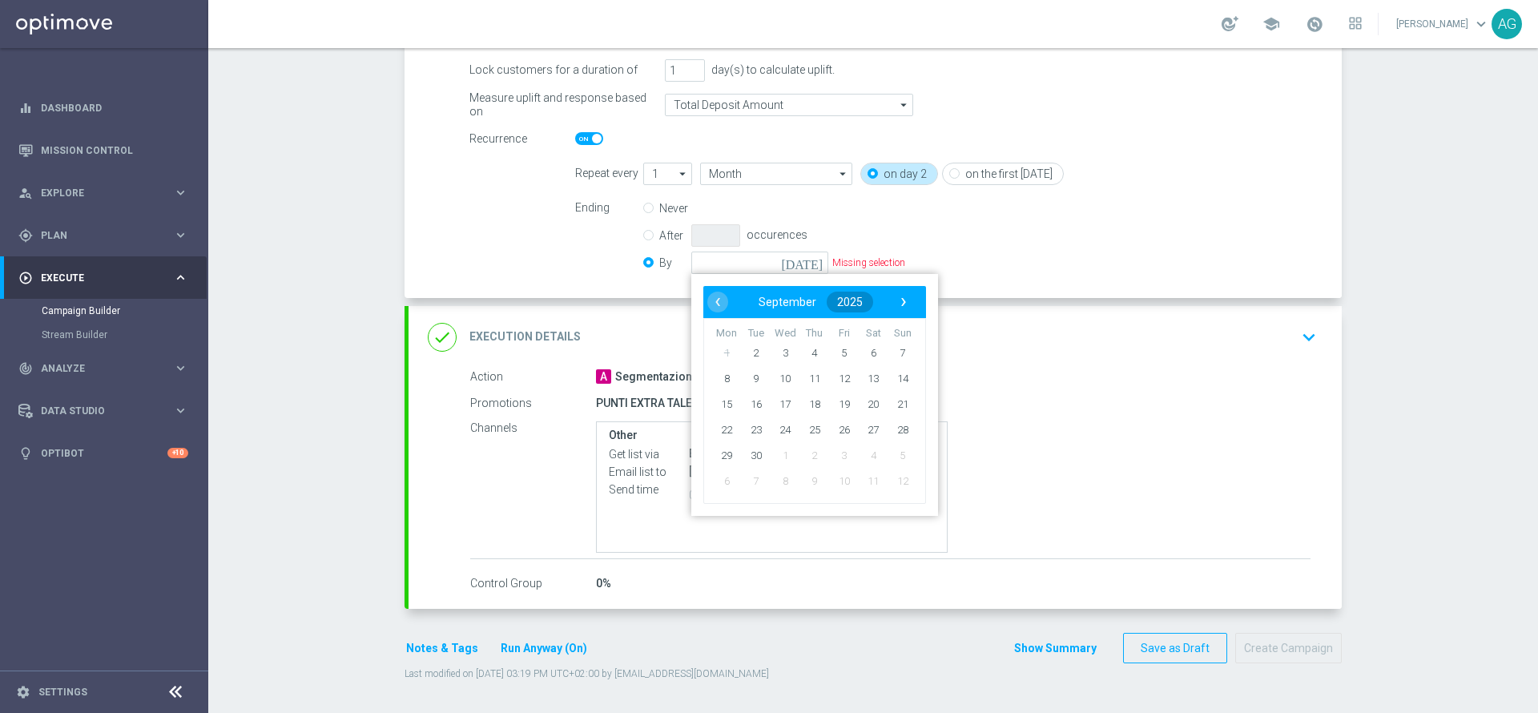
click at [846, 296] on span "2025" at bounding box center [850, 302] width 26 height 13
click at [771, 425] on span "2027" at bounding box center [789, 431] width 37 height 37
click at [852, 469] on span "December" at bounding box center [880, 472] width 75 height 23
click at [838, 455] on span "31" at bounding box center [845, 455] width 26 height 26
type input "31 Dec 2027"
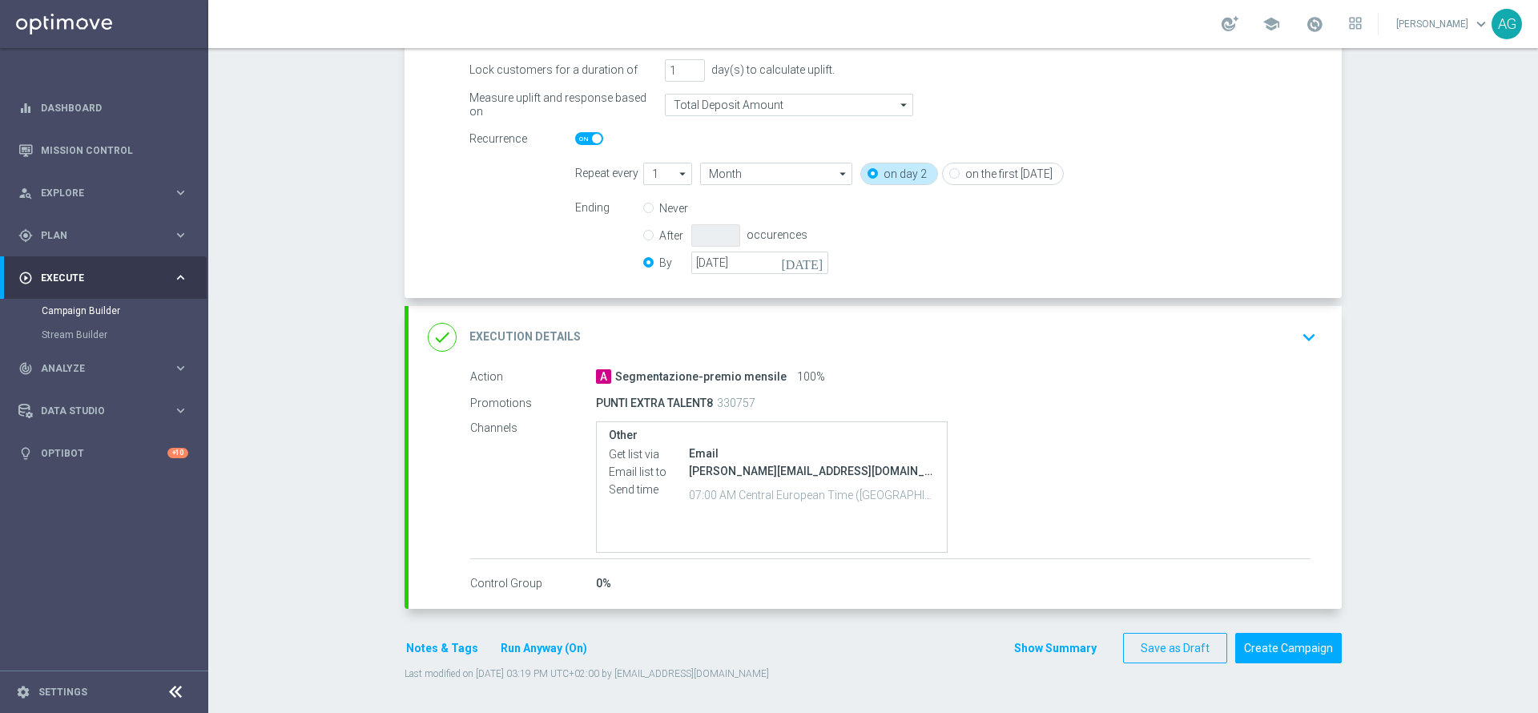
click at [1312, 342] on button "keyboard_arrow_down" at bounding box center [1308, 337] width 27 height 30
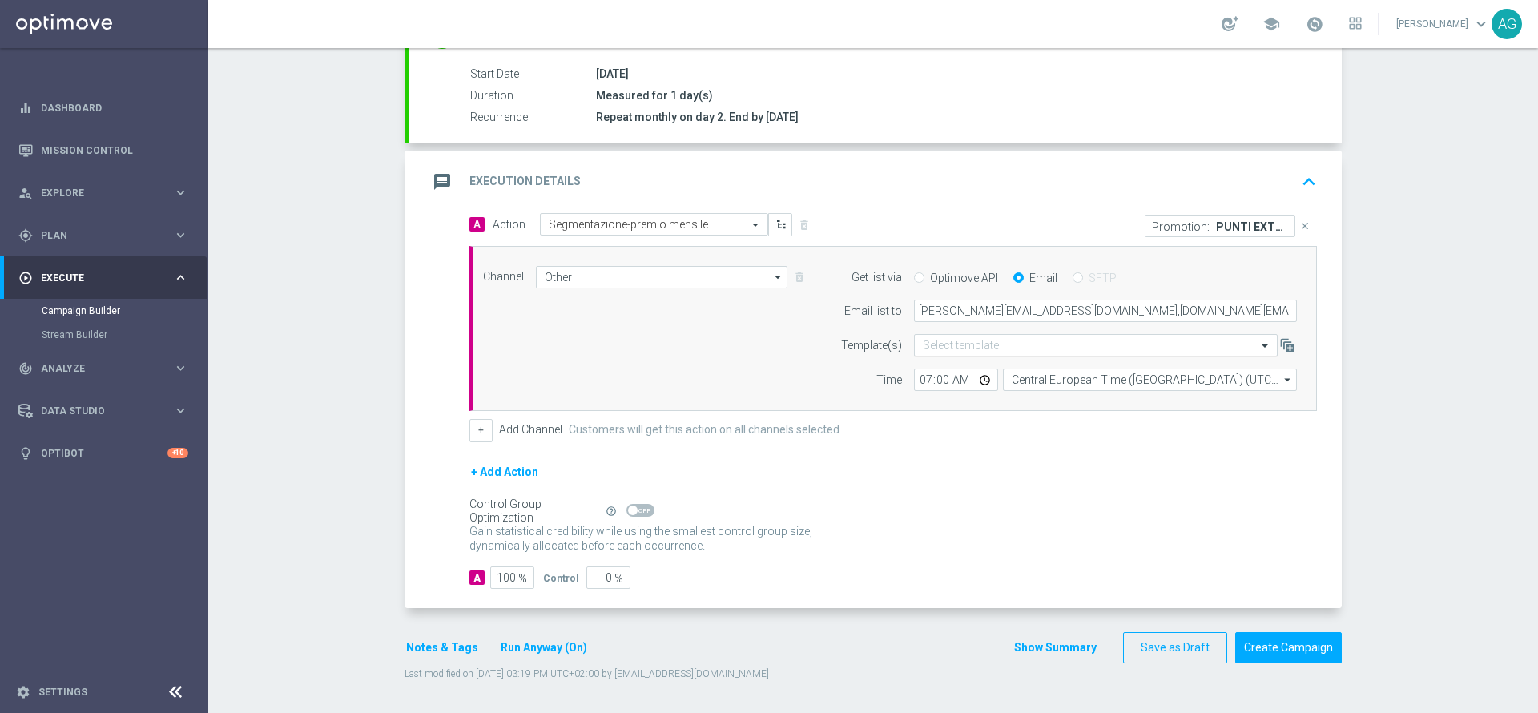
scroll to position [259, 0]
click at [921, 380] on input "07:00" at bounding box center [956, 380] width 84 height 22
type input "12:00"
click at [998, 425] on div "+ Add Channel Customers will get this action on all channels selected." at bounding box center [893, 430] width 848 height 22
click at [1216, 224] on p "PUNTI EXTRA TALENT8" at bounding box center [1252, 226] width 72 height 13
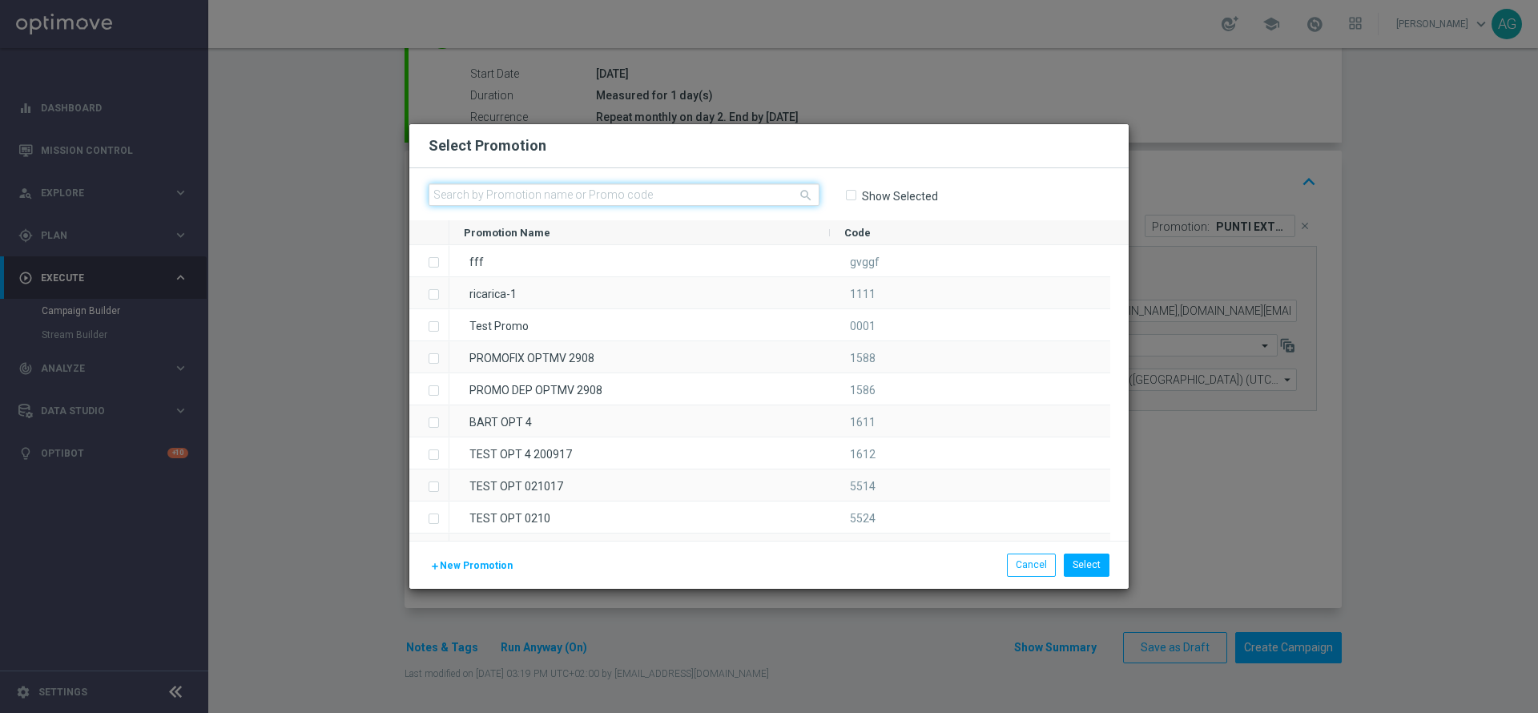
click at [693, 202] on input "text" at bounding box center [624, 194] width 391 height 22
click at [470, 192] on input "text" at bounding box center [624, 194] width 391 height 22
paste input "333897"
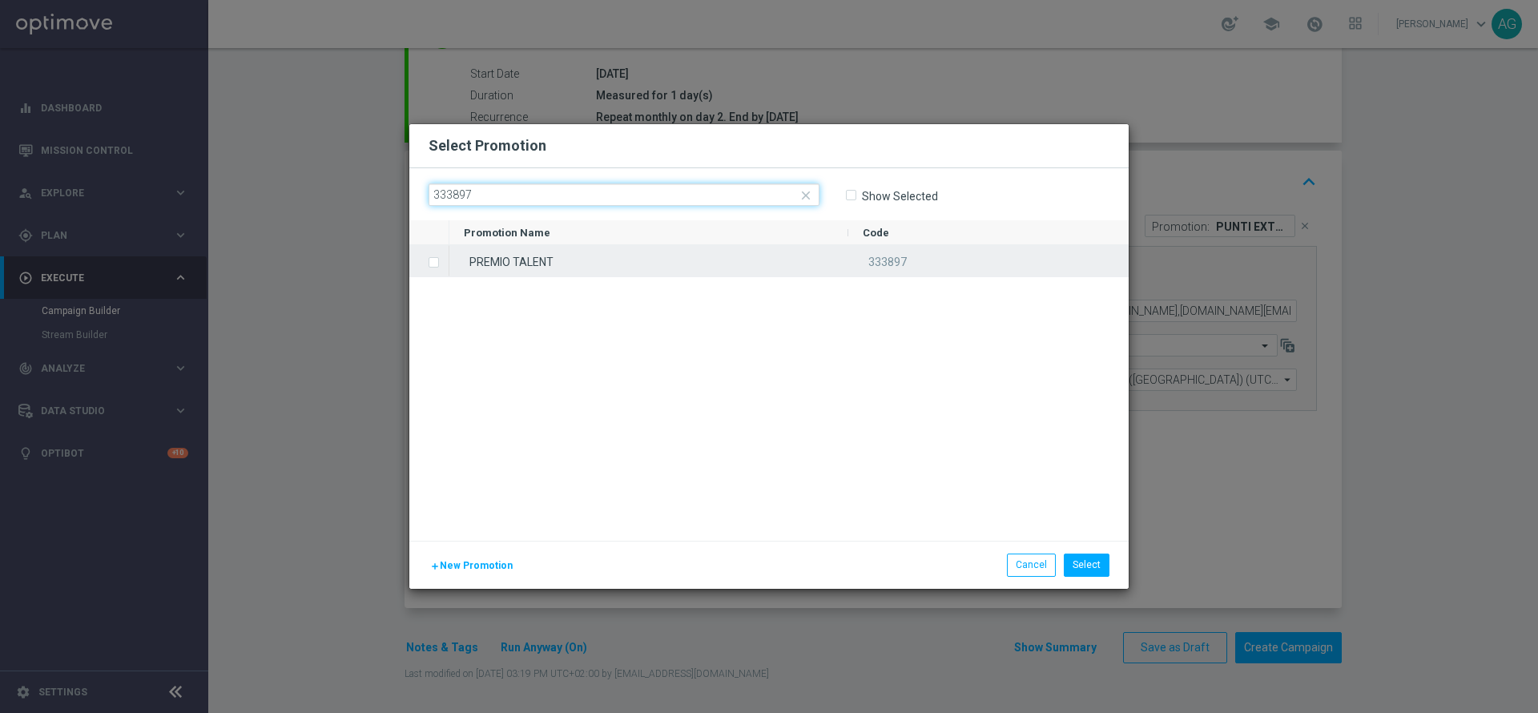
type input "333897"
click at [444, 264] on label "Press SPACE to select this row." at bounding box center [447, 263] width 6 height 14
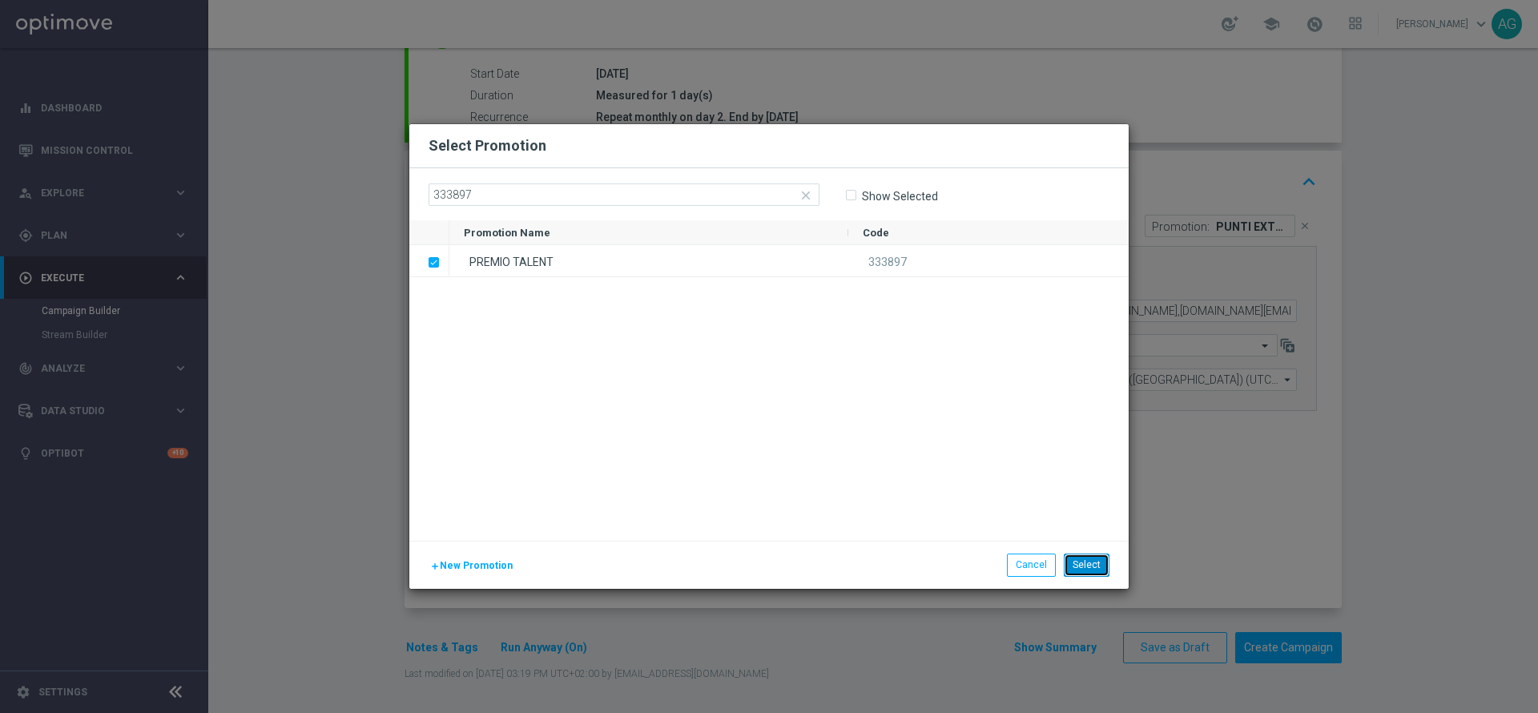
click at [1078, 563] on button "Select" at bounding box center [1087, 565] width 46 height 22
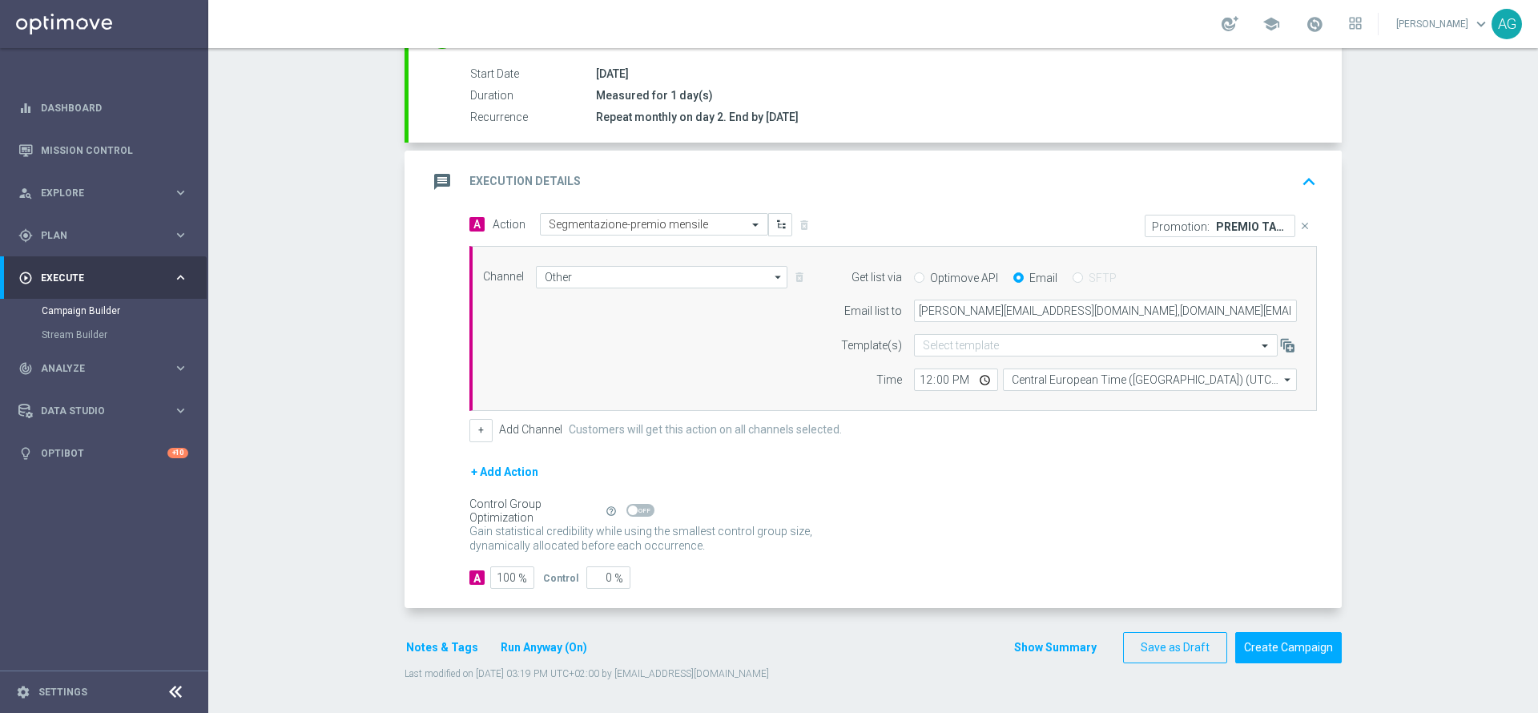
click at [426, 652] on button "Notes & Tags" at bounding box center [442, 648] width 75 height 20
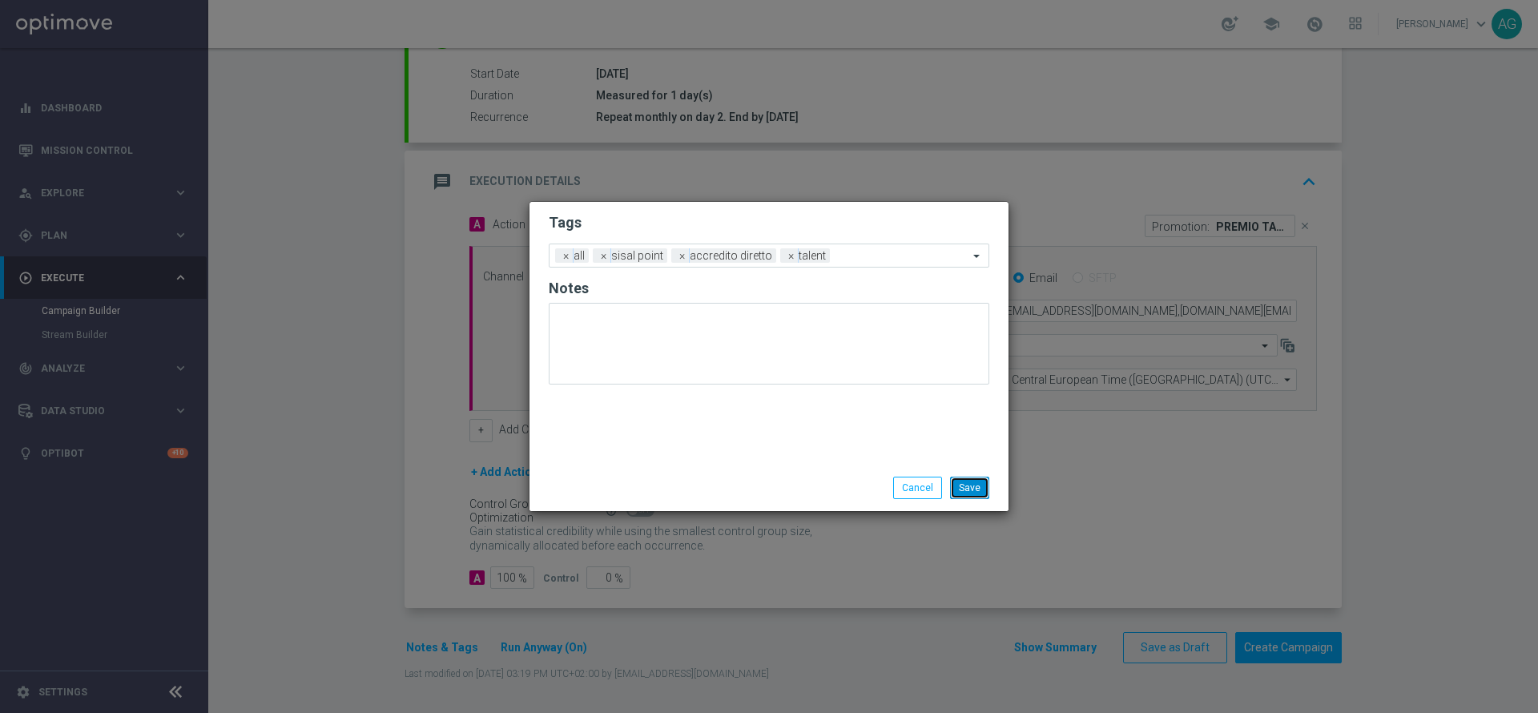
click at [973, 484] on button "Save" at bounding box center [969, 488] width 39 height 22
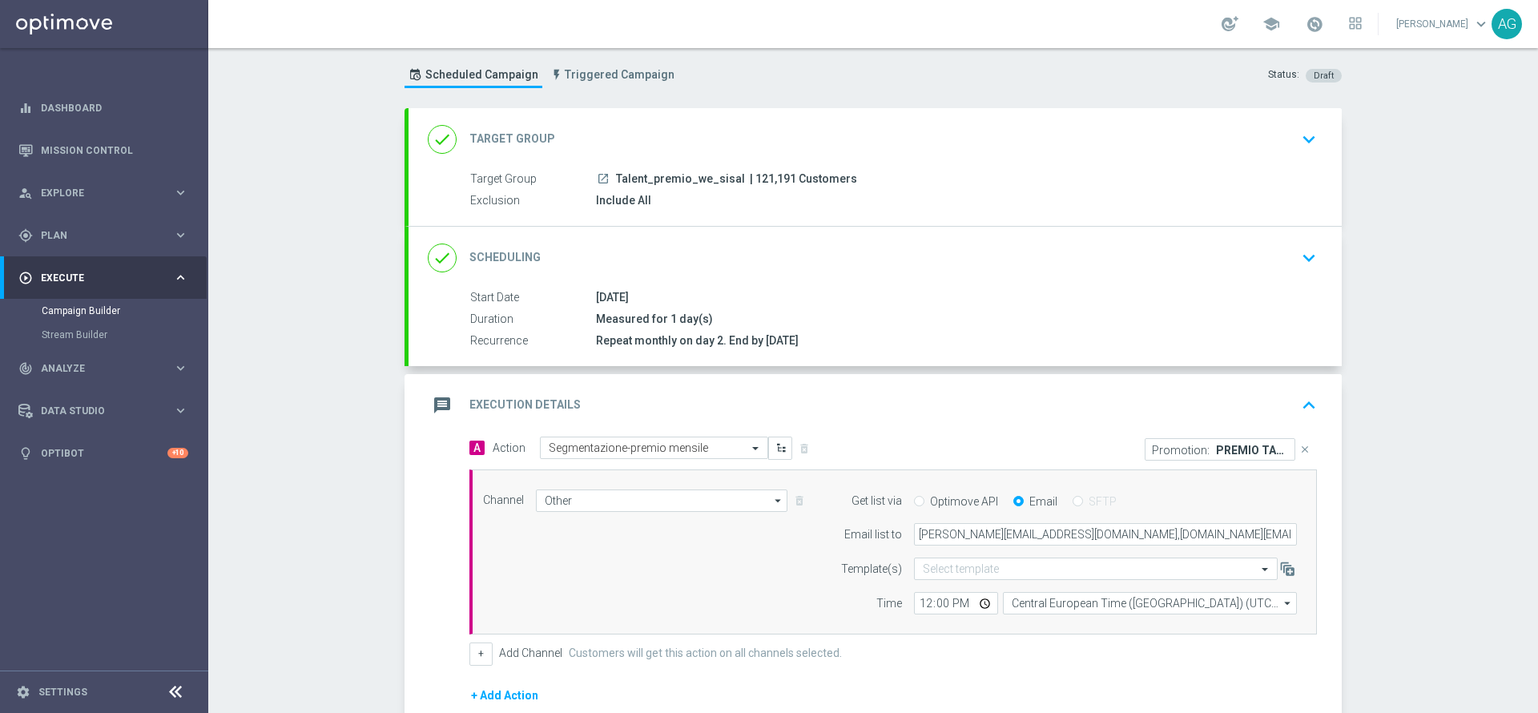
scroll to position [0, 0]
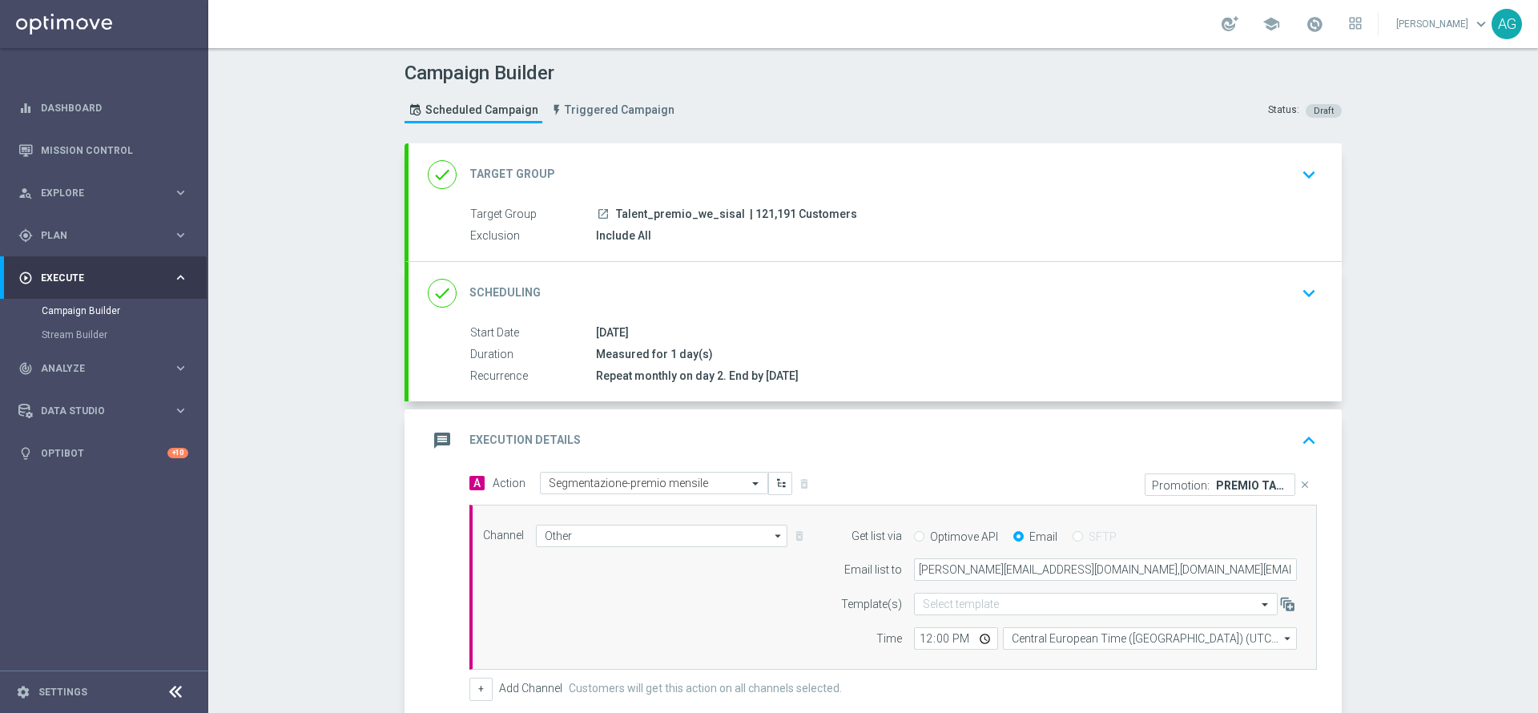
click at [1297, 296] on icon "keyboard_arrow_down" at bounding box center [1309, 293] width 24 height 24
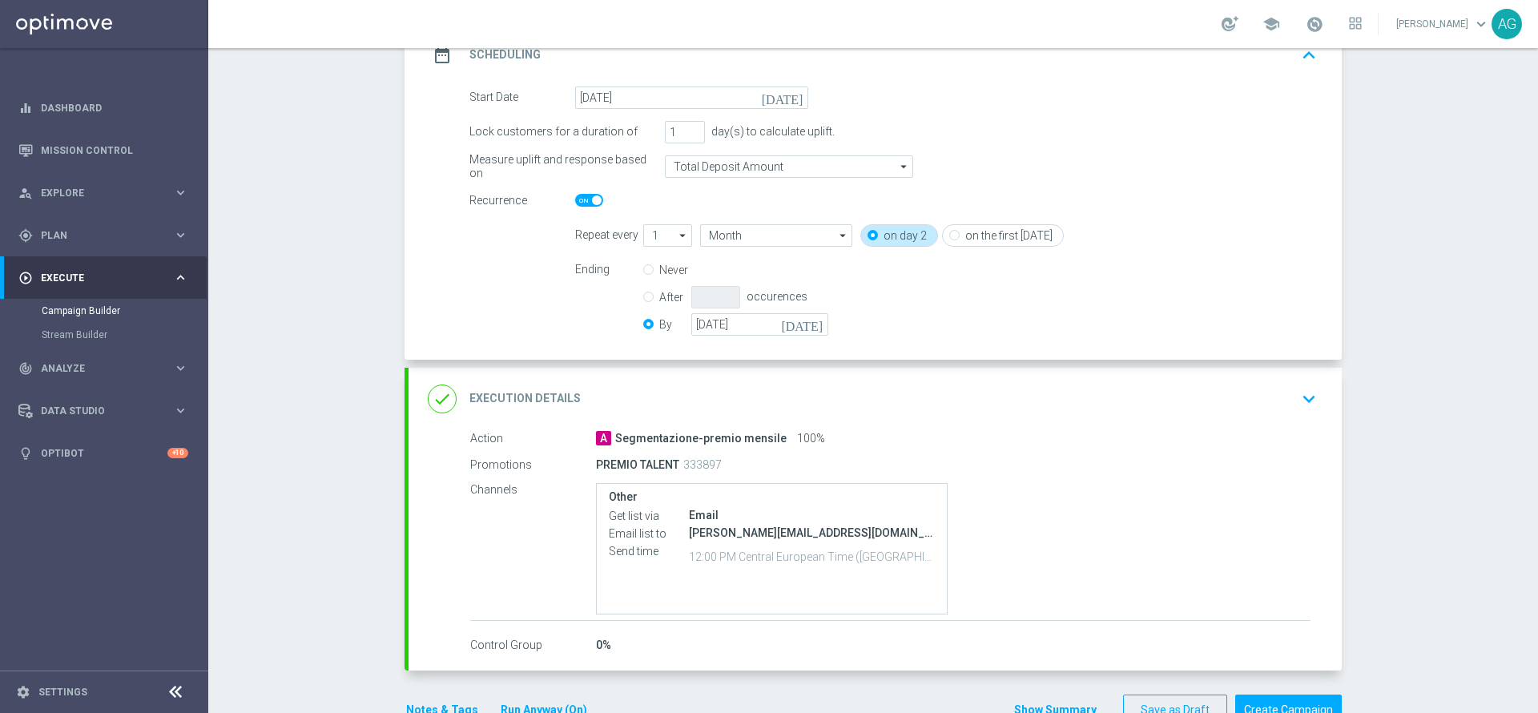
scroll to position [307, 0]
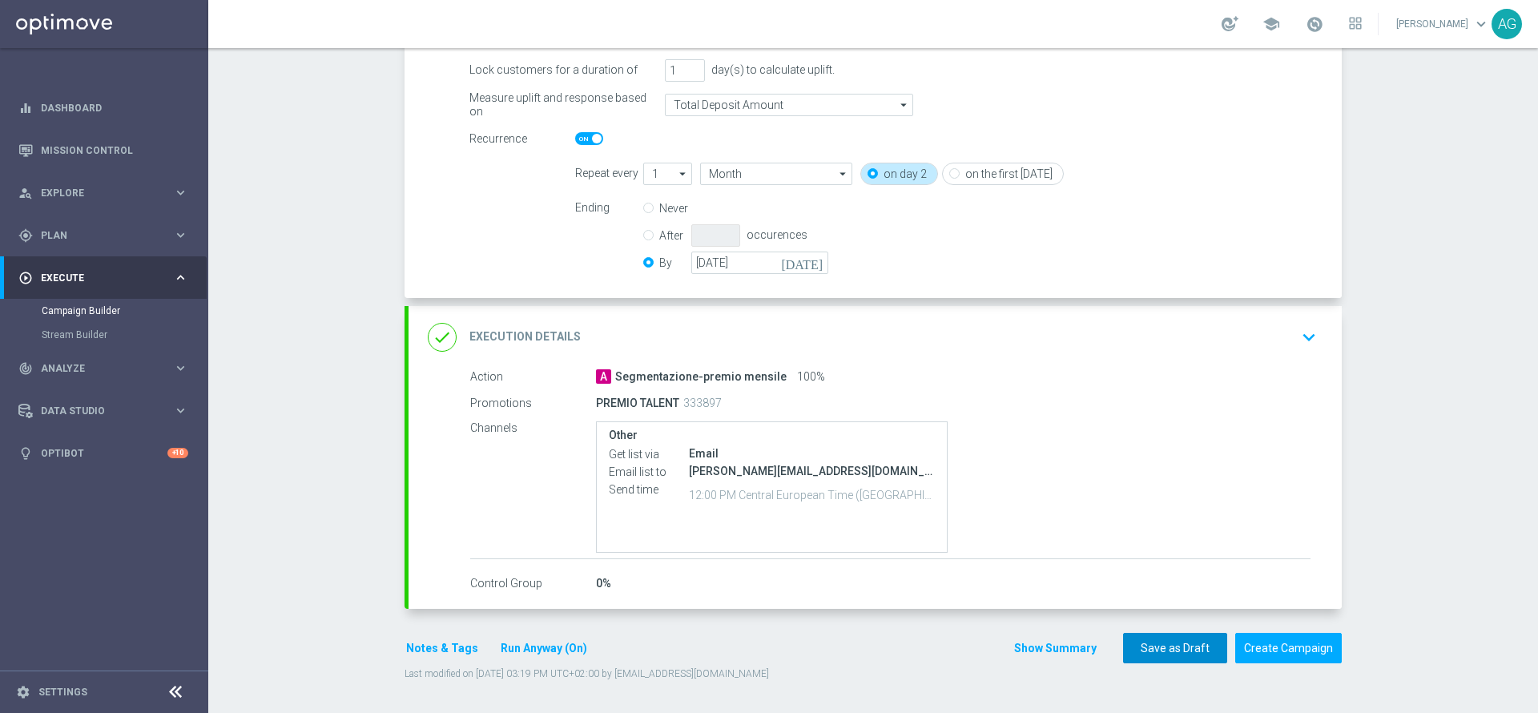
click at [1179, 649] on button "Save as Draft" at bounding box center [1175, 648] width 104 height 31
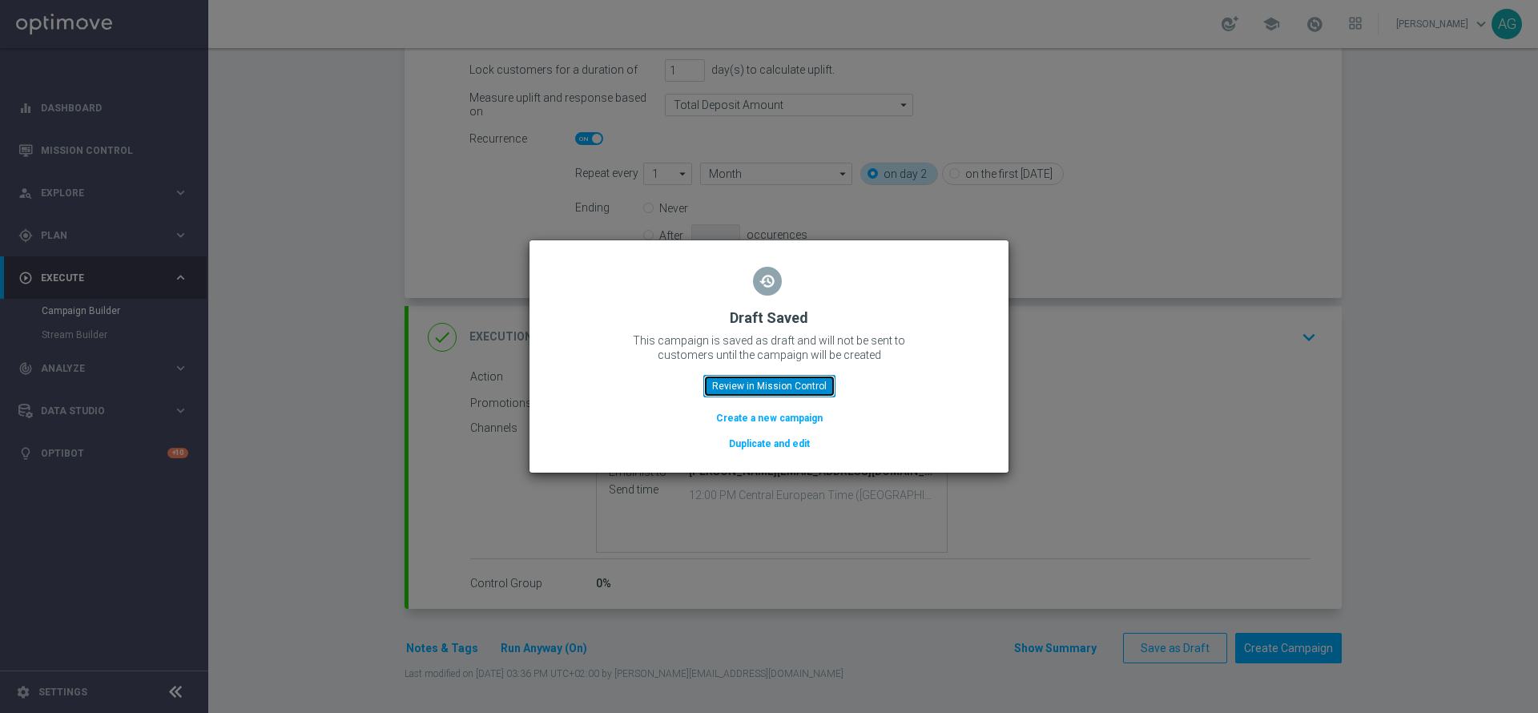
click at [744, 394] on button "Review in Mission Control" at bounding box center [769, 386] width 132 height 22
